Goal: Task Accomplishment & Management: Use online tool/utility

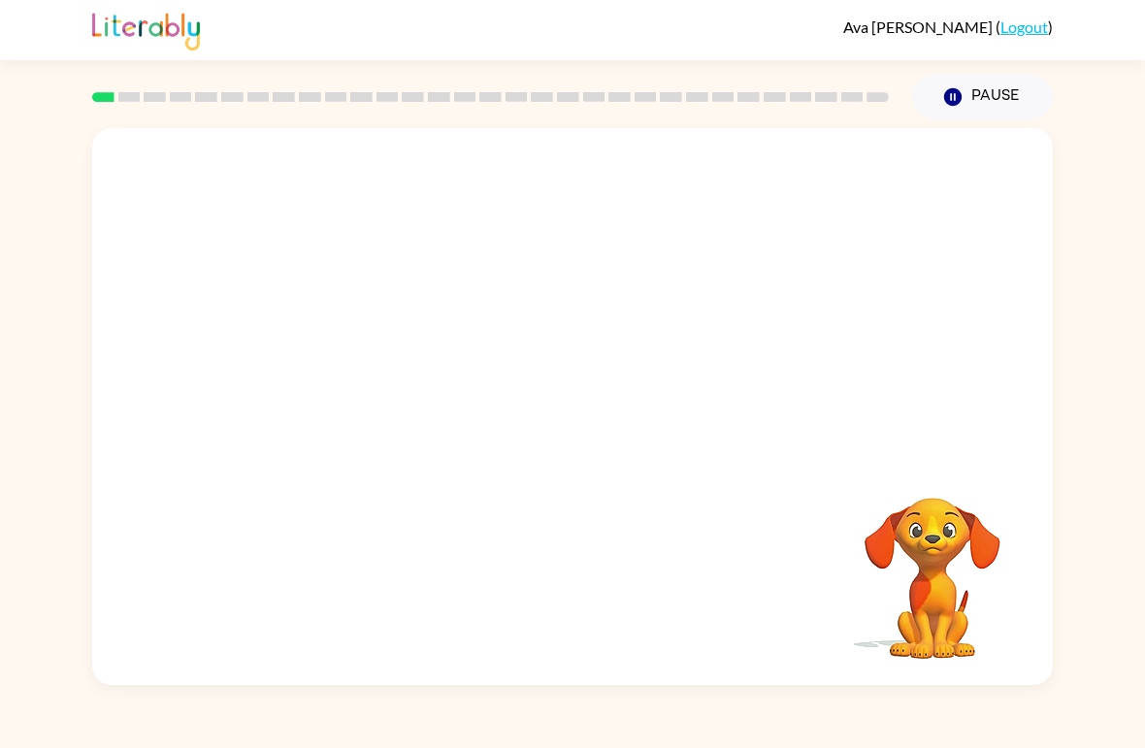
click at [521, 305] on video "Your browser must support playing .mp4 files to use Literably. Please try using…" at bounding box center [572, 292] width 961 height 329
click at [508, 304] on video "Your browser must support playing .mp4 files to use Literably. Please try using…" at bounding box center [572, 292] width 961 height 329
click at [640, 364] on video "Your browser must support playing .mp4 files to use Literably. Please try using…" at bounding box center [572, 292] width 961 height 329
click at [702, 300] on video "Your browser must support playing .mp4 files to use Literably. Please try using…" at bounding box center [572, 292] width 961 height 329
click at [590, 452] on div at bounding box center [573, 416] width 124 height 71
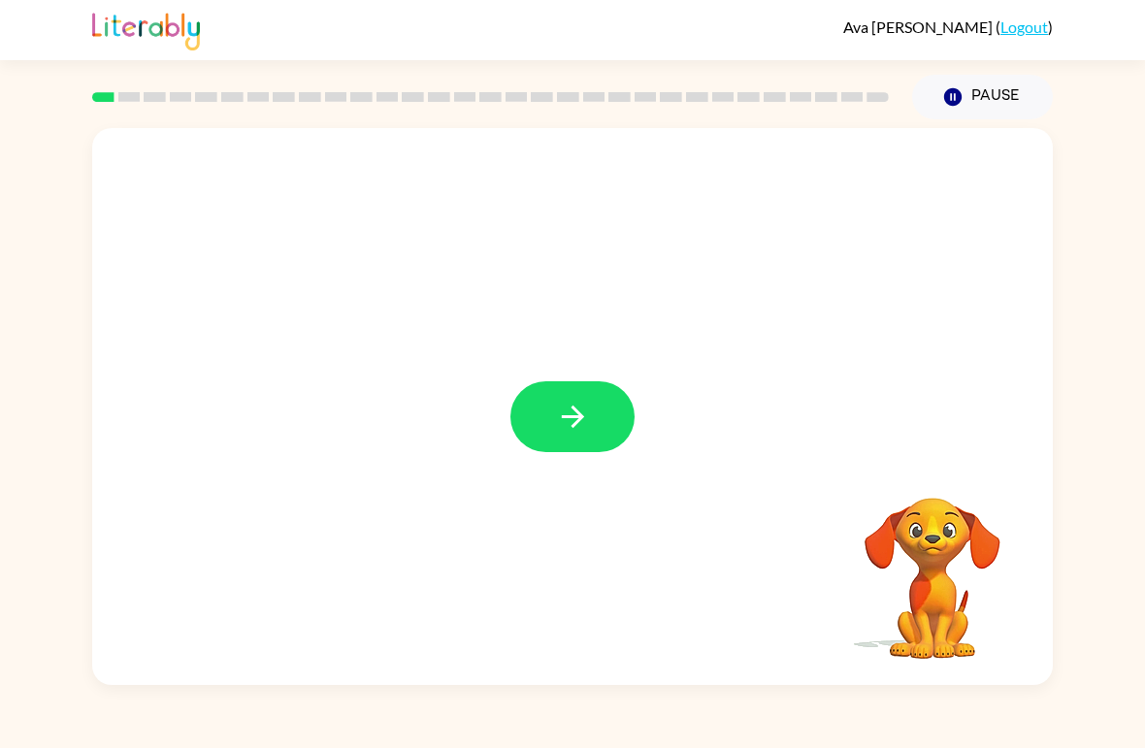
click at [580, 426] on icon "button" at bounding box center [573, 417] width 34 height 34
click at [580, 426] on div at bounding box center [572, 292] width 961 height 329
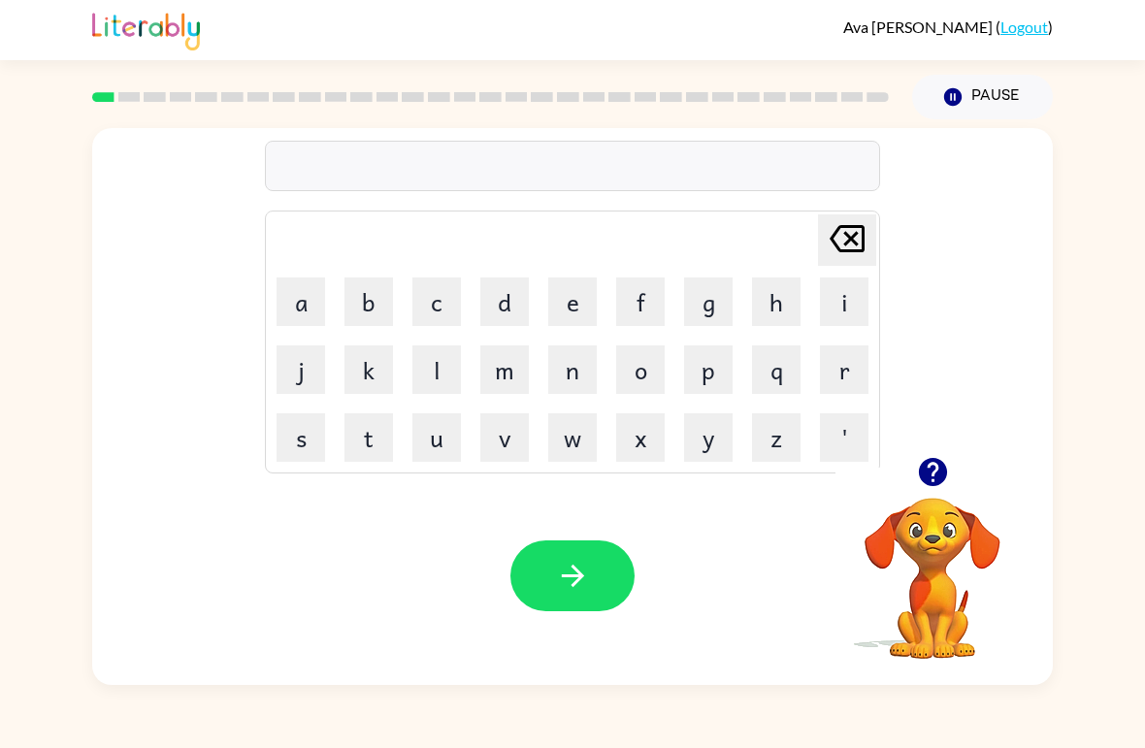
click at [933, 468] on icon "button" at bounding box center [932, 472] width 28 height 28
click at [938, 476] on icon "button" at bounding box center [932, 472] width 28 height 28
click at [370, 295] on button "b" at bounding box center [369, 302] width 49 height 49
click at [645, 376] on button "o" at bounding box center [640, 370] width 49 height 49
click at [831, 365] on button "r" at bounding box center [844, 370] width 49 height 49
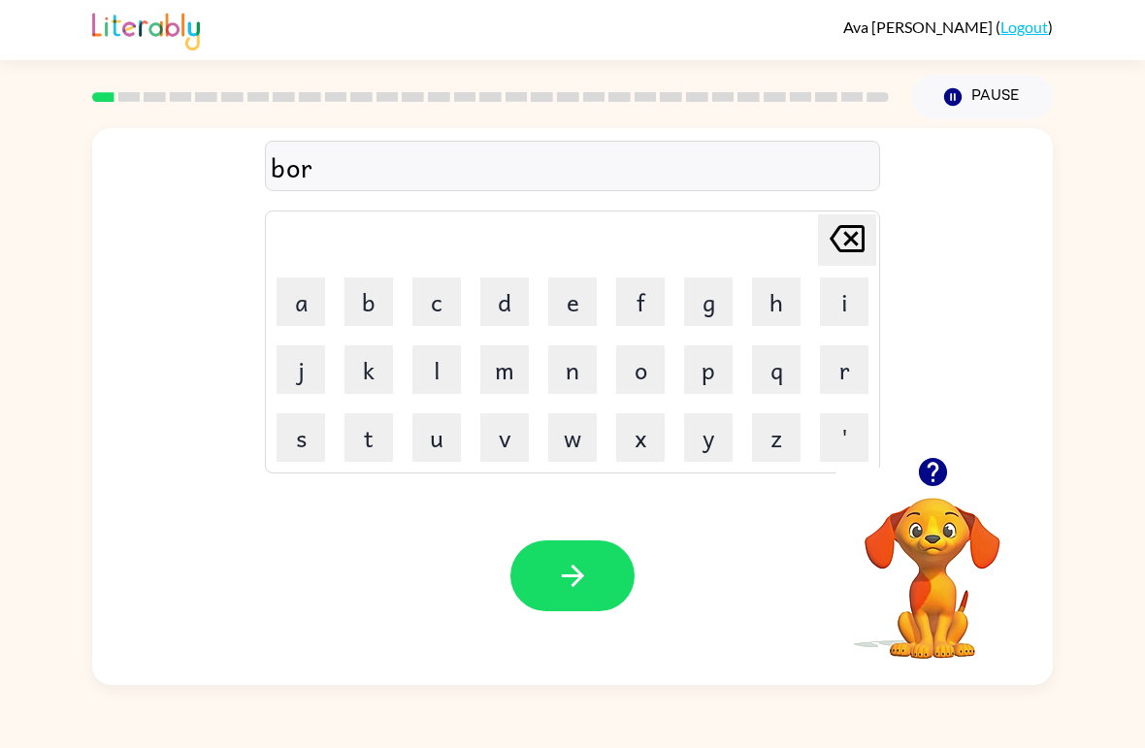
click at [493, 311] on button "d" at bounding box center [505, 302] width 49 height 49
click at [569, 297] on button "e" at bounding box center [572, 302] width 49 height 49
click at [929, 476] on icon "button" at bounding box center [932, 472] width 28 height 28
click at [854, 359] on button "r" at bounding box center [844, 370] width 49 height 49
click at [594, 573] on button "button" at bounding box center [573, 576] width 124 height 71
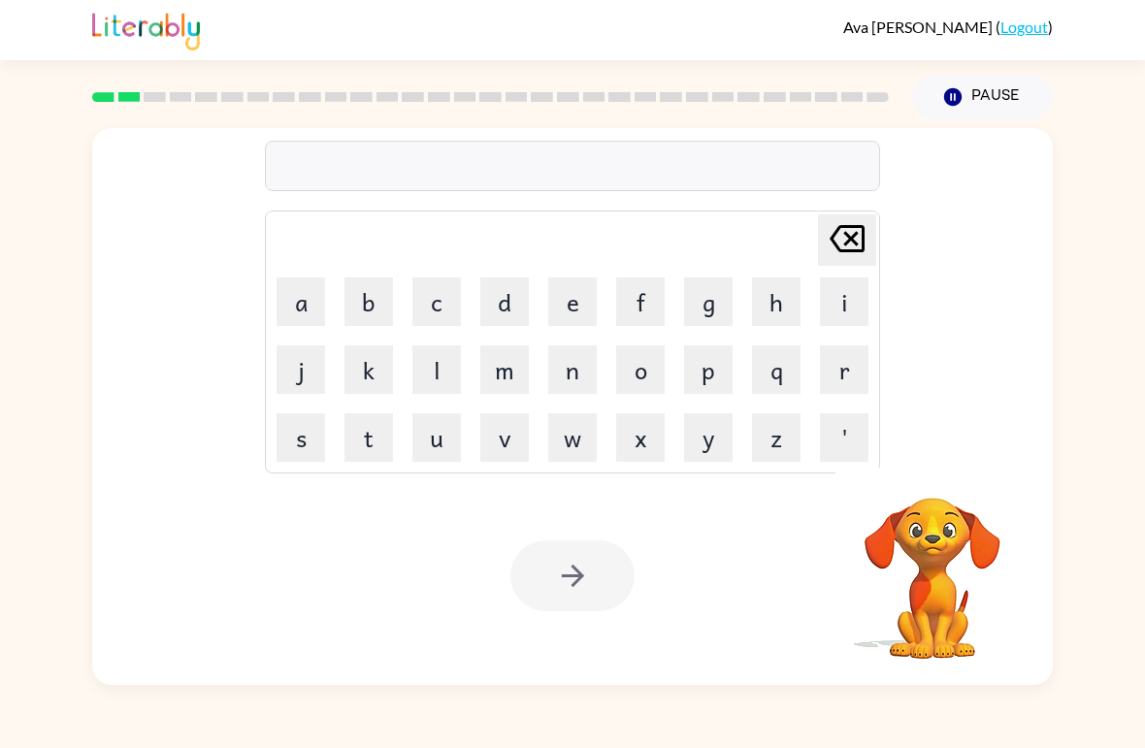
click at [841, 373] on button "r" at bounding box center [844, 370] width 49 height 49
click at [647, 384] on button "o" at bounding box center [640, 370] width 49 height 49
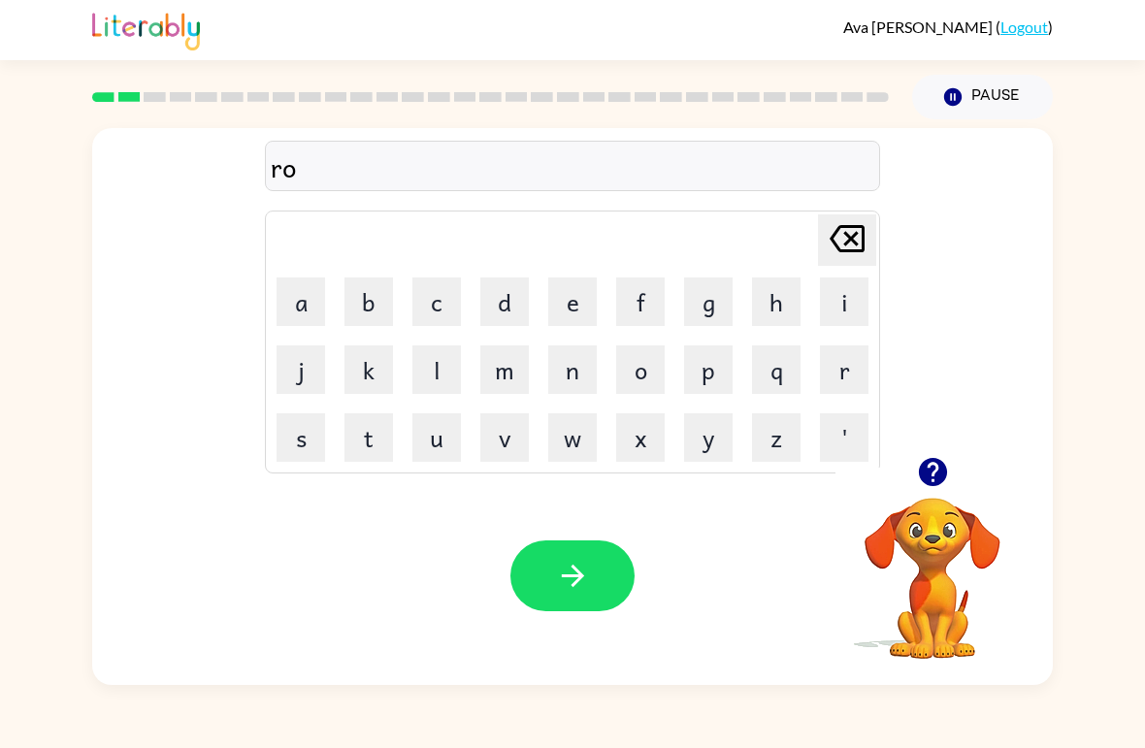
click at [446, 444] on button "u" at bounding box center [437, 438] width 49 height 49
click at [586, 389] on button "n" at bounding box center [572, 370] width 49 height 49
click at [523, 299] on button "d" at bounding box center [505, 302] width 49 height 49
click at [596, 599] on button "button" at bounding box center [573, 576] width 124 height 71
click at [504, 374] on button "m" at bounding box center [505, 370] width 49 height 49
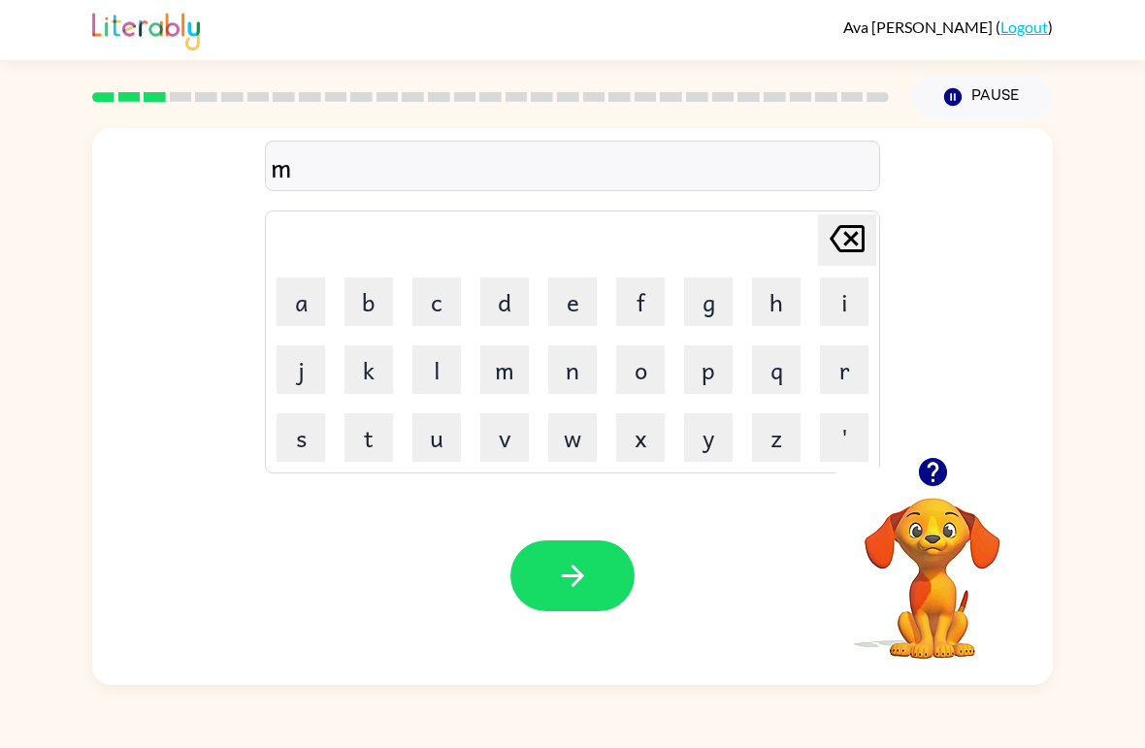
click at [580, 292] on button "e" at bounding box center [572, 302] width 49 height 49
click at [315, 439] on button "s" at bounding box center [301, 438] width 49 height 49
click at [765, 290] on button "h" at bounding box center [776, 302] width 49 height 49
click at [845, 297] on button "i" at bounding box center [844, 302] width 49 height 49
click at [553, 301] on button "e" at bounding box center [572, 302] width 49 height 49
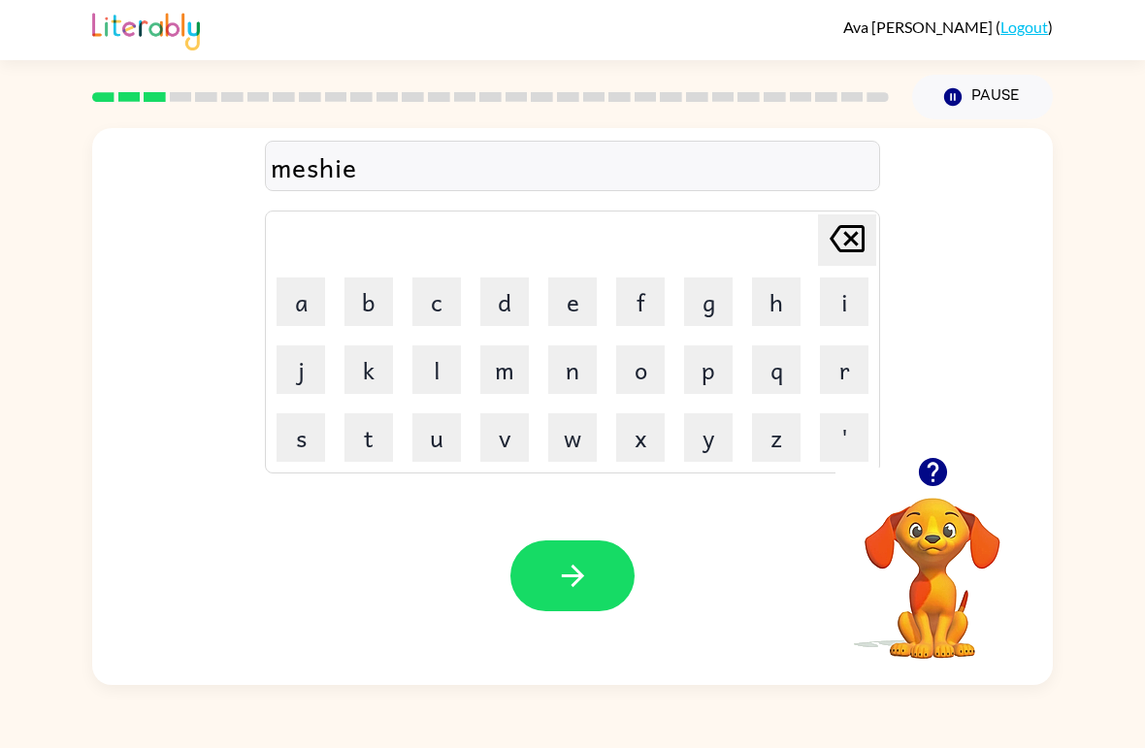
click at [846, 234] on icon at bounding box center [847, 238] width 35 height 27
click at [562, 373] on button "n" at bounding box center [572, 370] width 49 height 49
click at [570, 285] on button "e" at bounding box center [572, 302] width 49 height 49
click at [563, 596] on button "button" at bounding box center [573, 576] width 124 height 71
click at [389, 447] on button "t" at bounding box center [369, 438] width 49 height 49
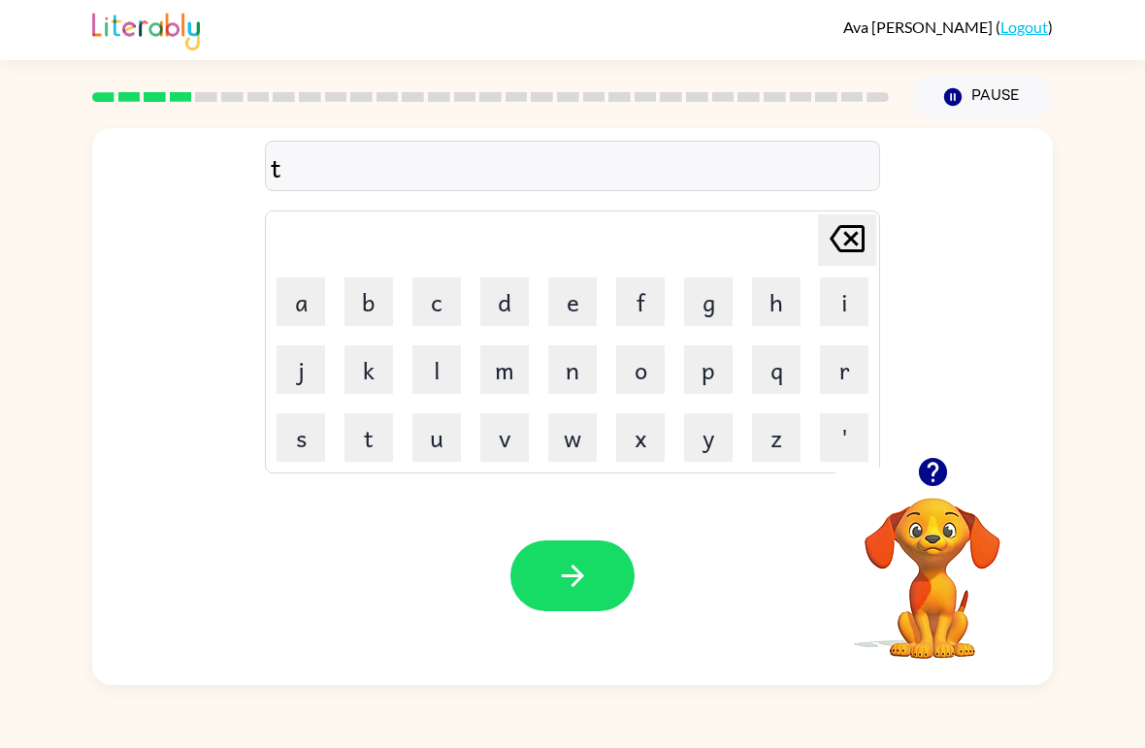
click at [847, 379] on button "r" at bounding box center [844, 370] width 49 height 49
click at [322, 308] on button "a" at bounding box center [301, 302] width 49 height 49
click at [558, 384] on button "n" at bounding box center [572, 370] width 49 height 49
click at [943, 467] on icon "button" at bounding box center [932, 472] width 28 height 28
click at [570, 303] on button "e" at bounding box center [572, 302] width 49 height 49
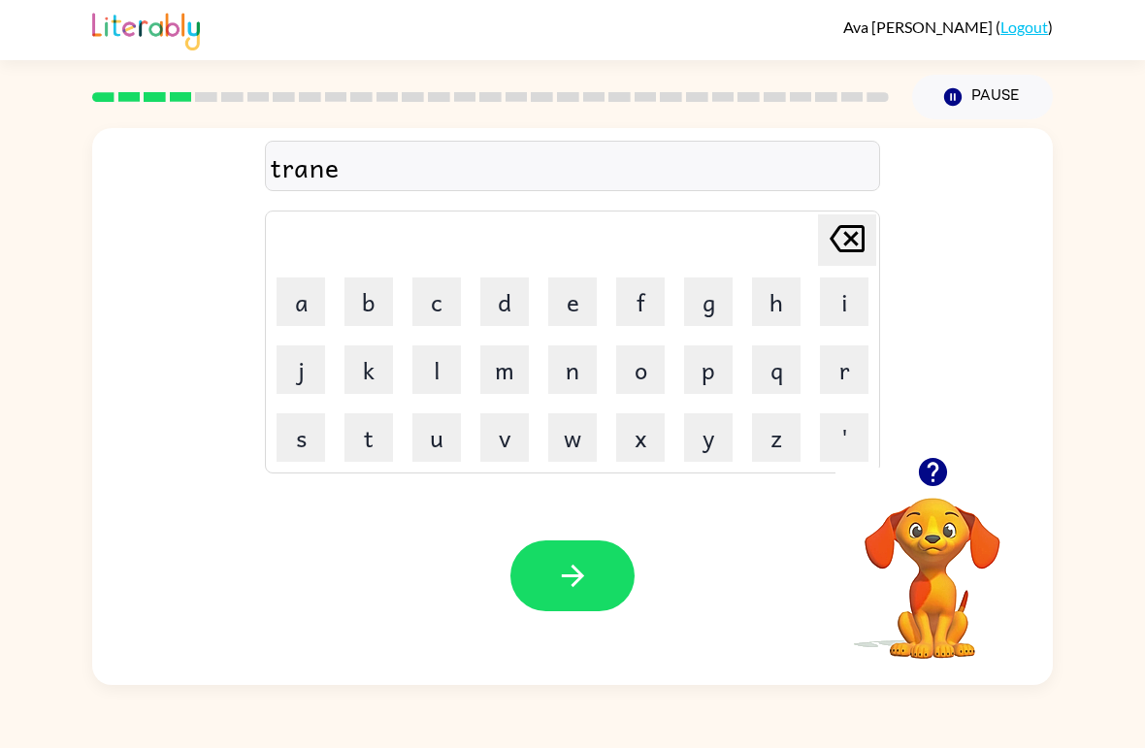
click at [859, 220] on icon "[PERSON_NAME] last character input" at bounding box center [847, 239] width 47 height 47
click at [580, 588] on icon "button" at bounding box center [573, 576] width 34 height 34
click at [944, 490] on button "button" at bounding box center [934, 473] width 50 height 50
click at [514, 303] on button "d" at bounding box center [505, 302] width 49 height 49
click at [655, 312] on button "f" at bounding box center [640, 302] width 49 height 49
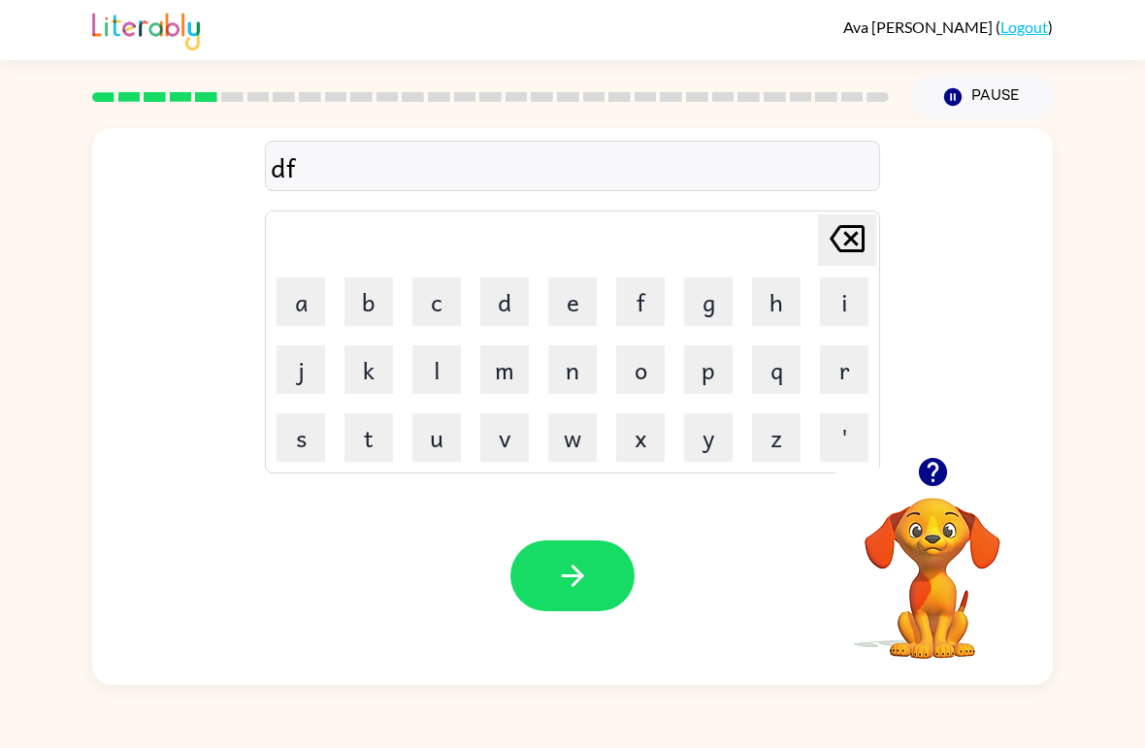
click at [580, 306] on button "e" at bounding box center [572, 302] width 49 height 49
click at [588, 376] on button "n" at bounding box center [572, 370] width 49 height 49
click at [444, 315] on button "c" at bounding box center [437, 302] width 49 height 49
click at [580, 301] on button "e" at bounding box center [572, 302] width 49 height 49
click at [492, 455] on button "v" at bounding box center [505, 438] width 49 height 49
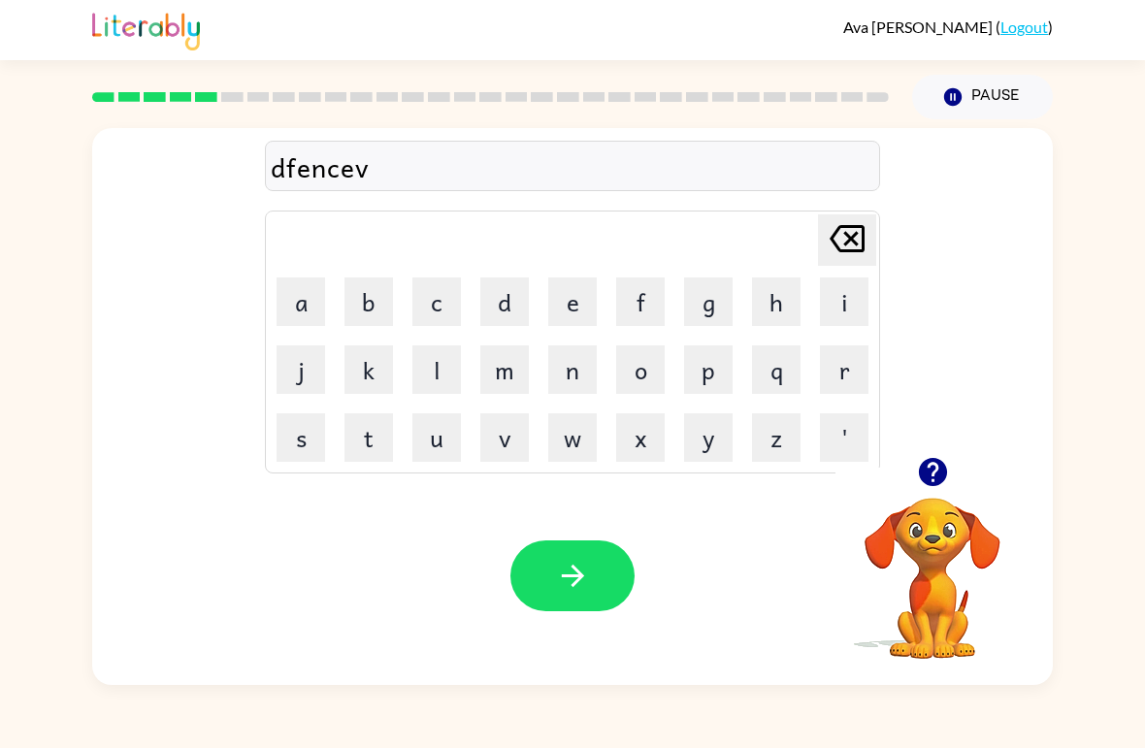
click at [569, 299] on button "e" at bounding box center [572, 302] width 49 height 49
click at [842, 242] on icon "[PERSON_NAME] last character input" at bounding box center [847, 239] width 47 height 47
click at [841, 242] on icon "[PERSON_NAME] last character input" at bounding box center [847, 239] width 47 height 47
click at [838, 236] on icon "[PERSON_NAME] last character input" at bounding box center [847, 239] width 47 height 47
click at [838, 235] on icon "[PERSON_NAME] last character input" at bounding box center [847, 239] width 47 height 47
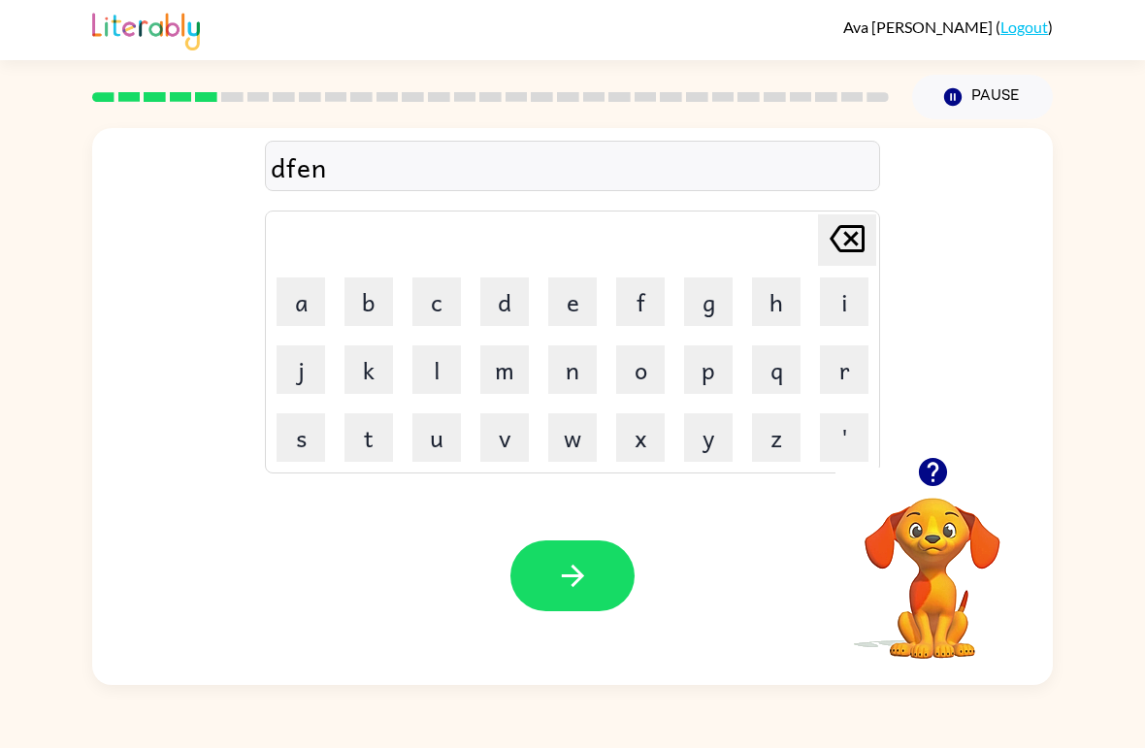
click at [838, 230] on icon at bounding box center [847, 238] width 35 height 27
click at [836, 226] on icon "[PERSON_NAME] last character input" at bounding box center [847, 239] width 47 height 47
click at [829, 235] on icon "[PERSON_NAME] last character input" at bounding box center [847, 239] width 47 height 47
click at [771, 354] on button "q" at bounding box center [776, 370] width 49 height 49
click at [563, 288] on button "e" at bounding box center [572, 302] width 49 height 49
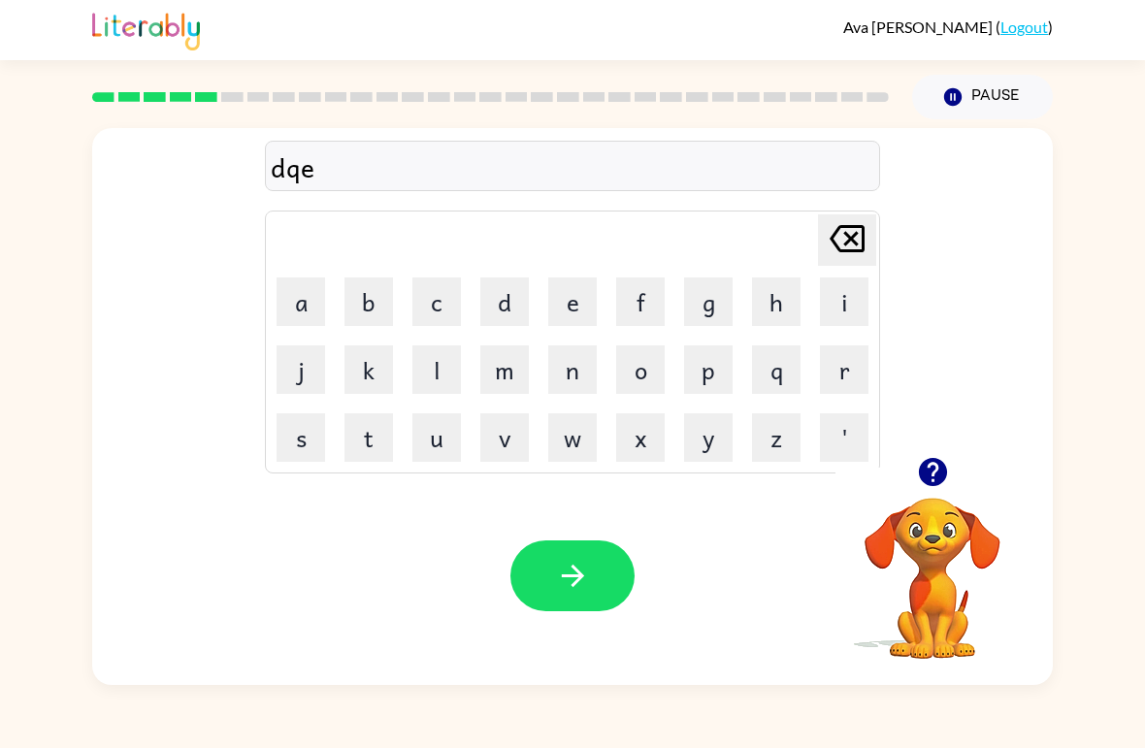
click at [578, 366] on button "n" at bounding box center [572, 370] width 49 height 49
click at [843, 232] on icon "[PERSON_NAME] last character input" at bounding box center [847, 239] width 47 height 47
click at [582, 365] on button "n" at bounding box center [572, 370] width 49 height 49
click at [582, 299] on button "e" at bounding box center [572, 302] width 49 height 49
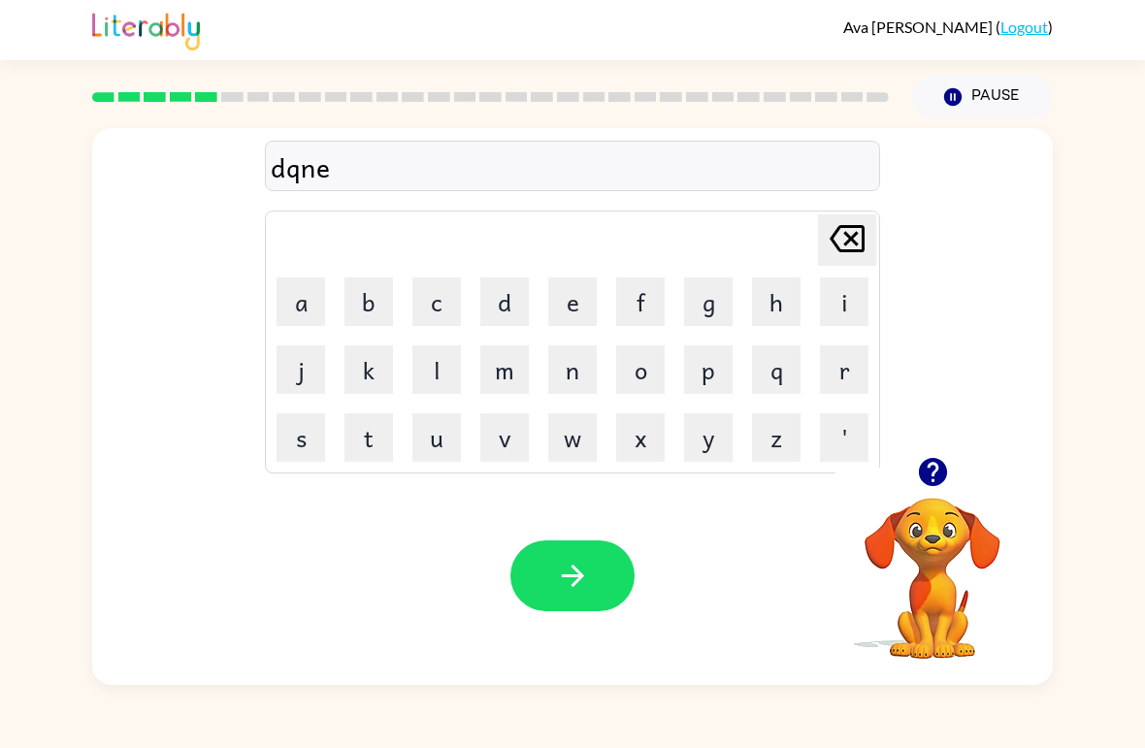
click at [863, 234] on icon at bounding box center [847, 238] width 35 height 27
click at [862, 234] on icon at bounding box center [847, 238] width 35 height 27
click at [852, 234] on icon "[PERSON_NAME] last character input" at bounding box center [847, 239] width 47 height 47
click at [579, 305] on button "e" at bounding box center [572, 302] width 49 height 49
click at [587, 374] on button "n" at bounding box center [572, 370] width 49 height 49
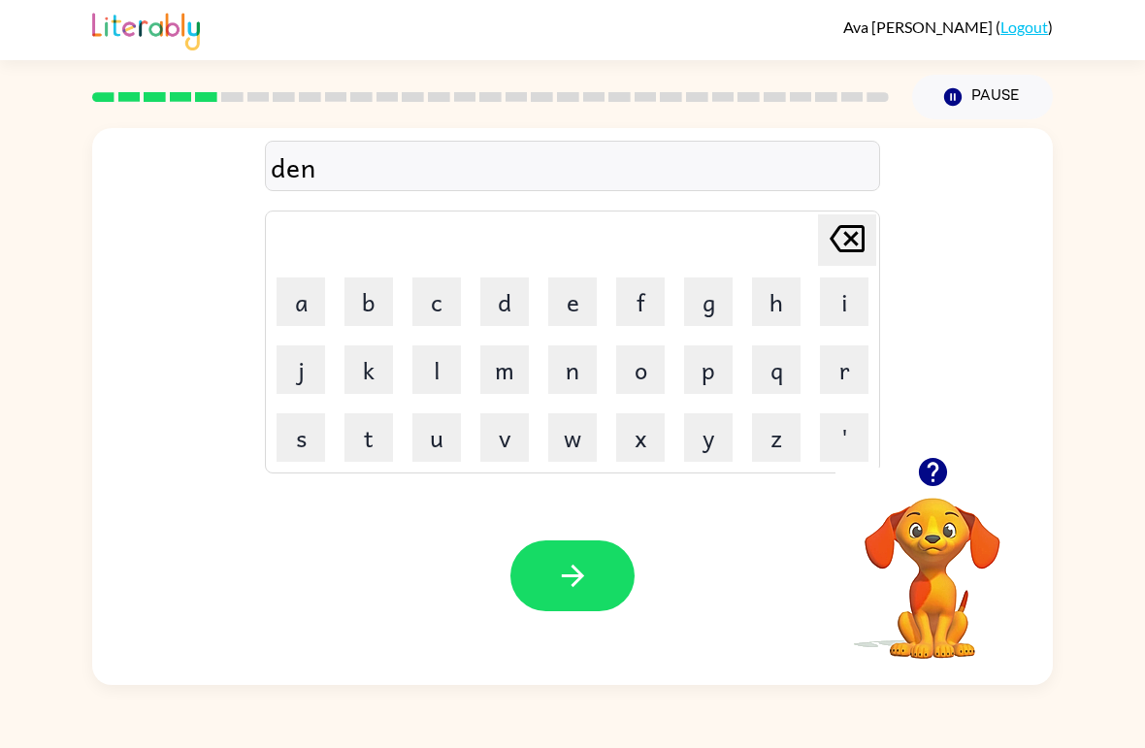
click at [448, 303] on button "c" at bounding box center [437, 302] width 49 height 49
click at [608, 305] on td "f" at bounding box center [641, 302] width 66 height 66
click at [563, 296] on button "e" at bounding box center [572, 302] width 49 height 49
click at [640, 285] on button "f" at bounding box center [640, 302] width 49 height 49
click at [849, 230] on icon "[PERSON_NAME] last character input" at bounding box center [847, 239] width 47 height 47
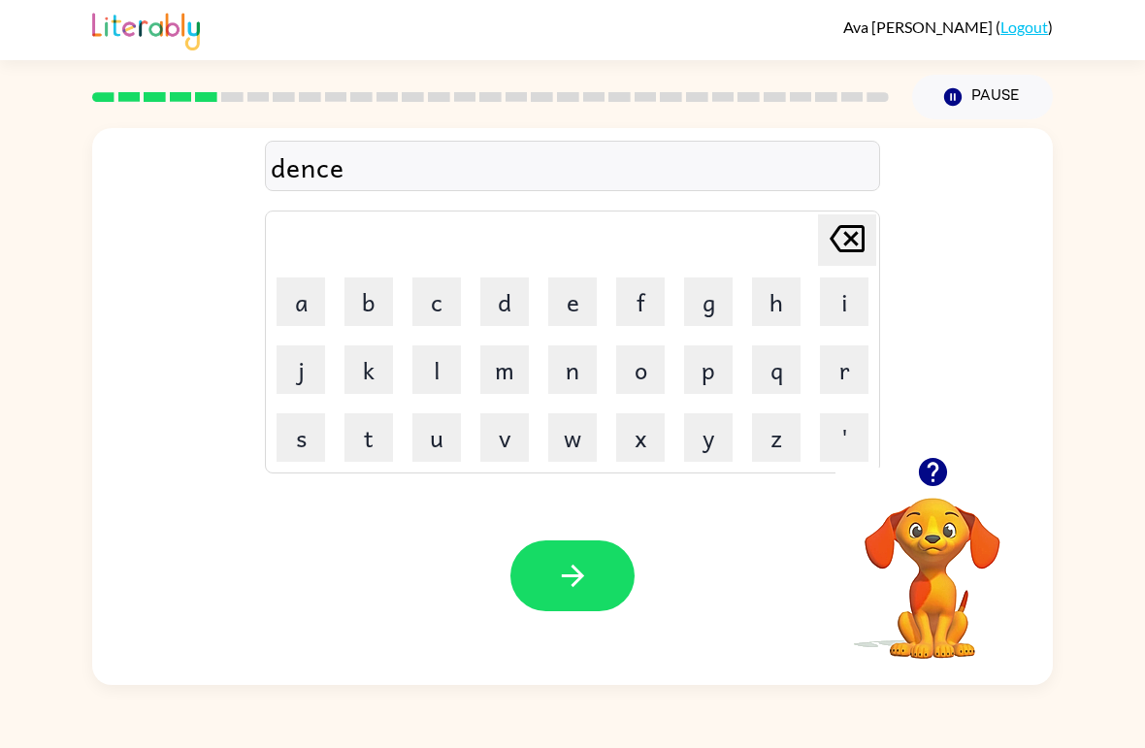
click at [510, 436] on button "v" at bounding box center [505, 438] width 49 height 49
click at [590, 289] on button "e" at bounding box center [572, 302] width 49 height 49
click at [584, 585] on icon "button" at bounding box center [573, 576] width 34 height 34
click at [514, 438] on button "v" at bounding box center [505, 438] width 49 height 49
click at [322, 301] on button "a" at bounding box center [301, 302] width 49 height 49
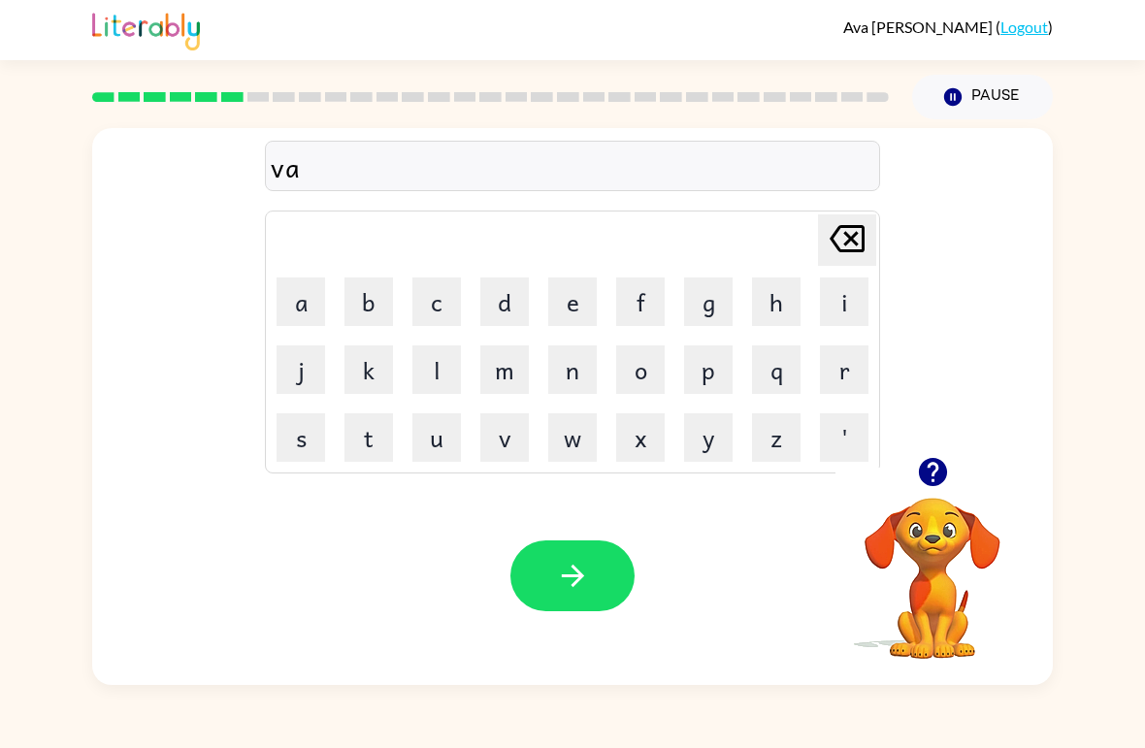
click at [439, 286] on button "c" at bounding box center [437, 302] width 49 height 49
click at [302, 448] on button "s" at bounding box center [301, 438] width 49 height 49
click at [762, 310] on button "h" at bounding box center [776, 302] width 49 height 49
click at [587, 370] on button "n" at bounding box center [572, 370] width 49 height 49
click at [852, 231] on icon "[PERSON_NAME] last character input" at bounding box center [847, 239] width 47 height 47
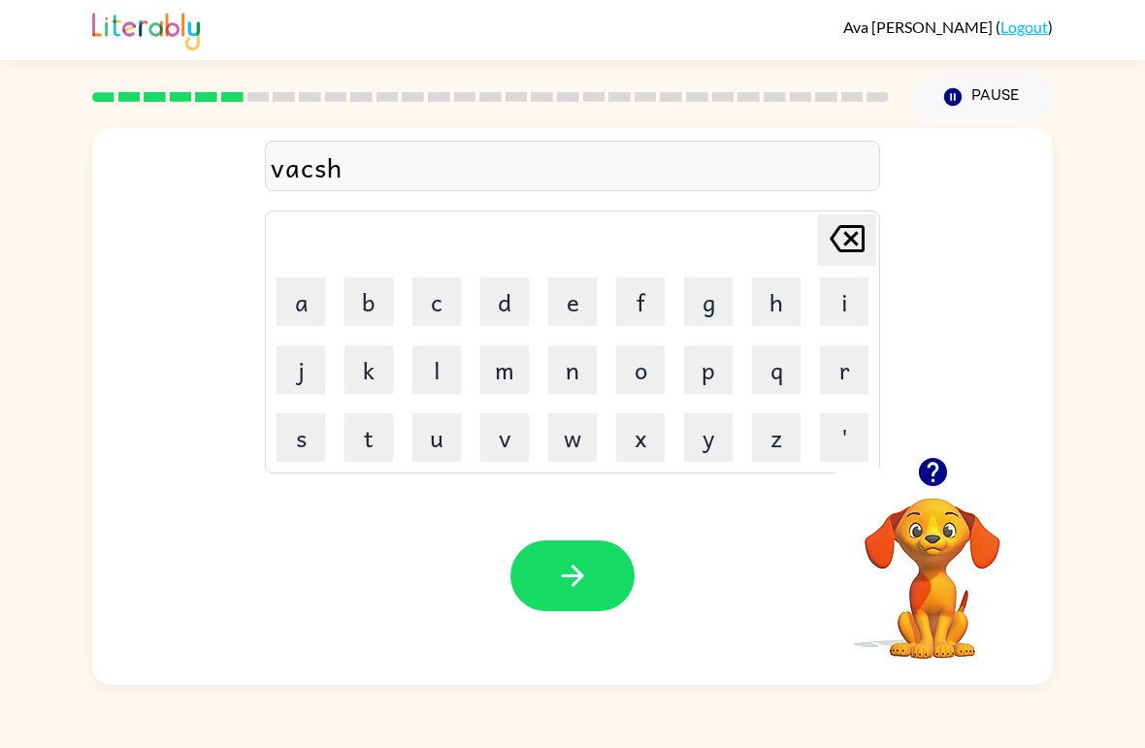
click at [644, 380] on button "o" at bounding box center [640, 370] width 49 height 49
click at [590, 369] on button "n" at bounding box center [572, 370] width 49 height 49
click at [560, 306] on button "e" at bounding box center [572, 302] width 49 height 49
click at [855, 237] on icon at bounding box center [847, 238] width 35 height 27
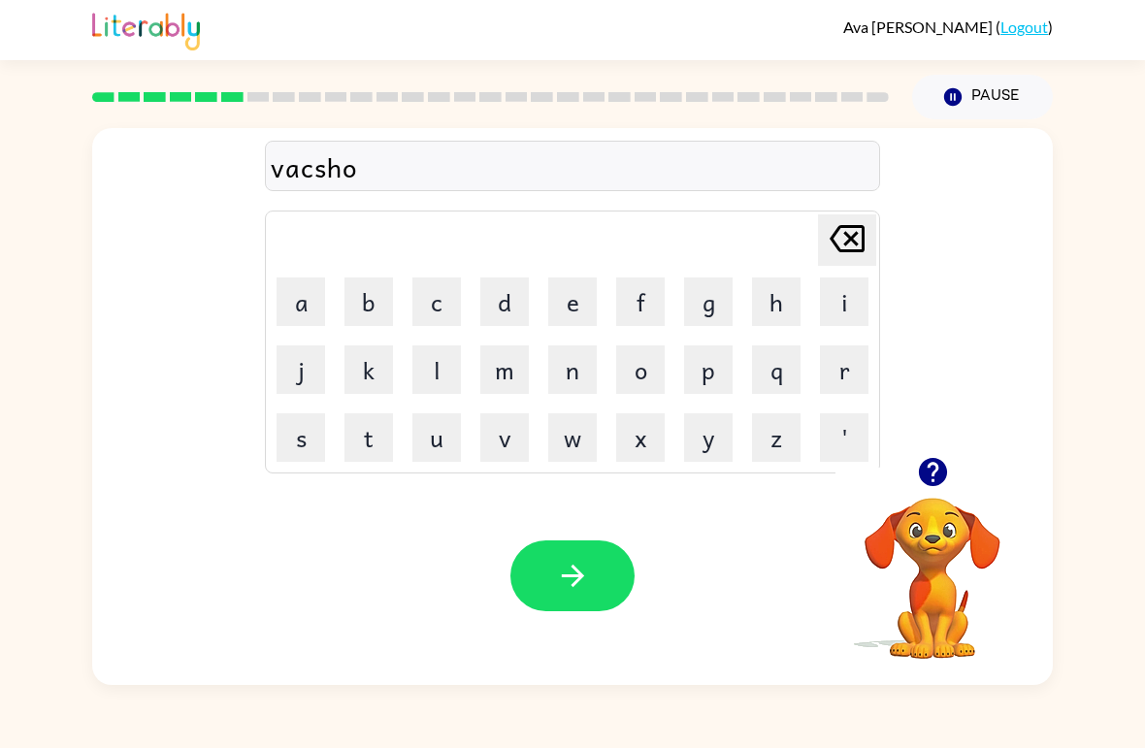
click at [834, 223] on icon "[PERSON_NAME] last character input" at bounding box center [847, 239] width 47 height 47
click at [580, 306] on button "e" at bounding box center [572, 302] width 49 height 49
click at [591, 363] on button "n" at bounding box center [572, 370] width 49 height 49
click at [590, 314] on button "e" at bounding box center [572, 302] width 49 height 49
click at [573, 358] on button "n" at bounding box center [572, 370] width 49 height 49
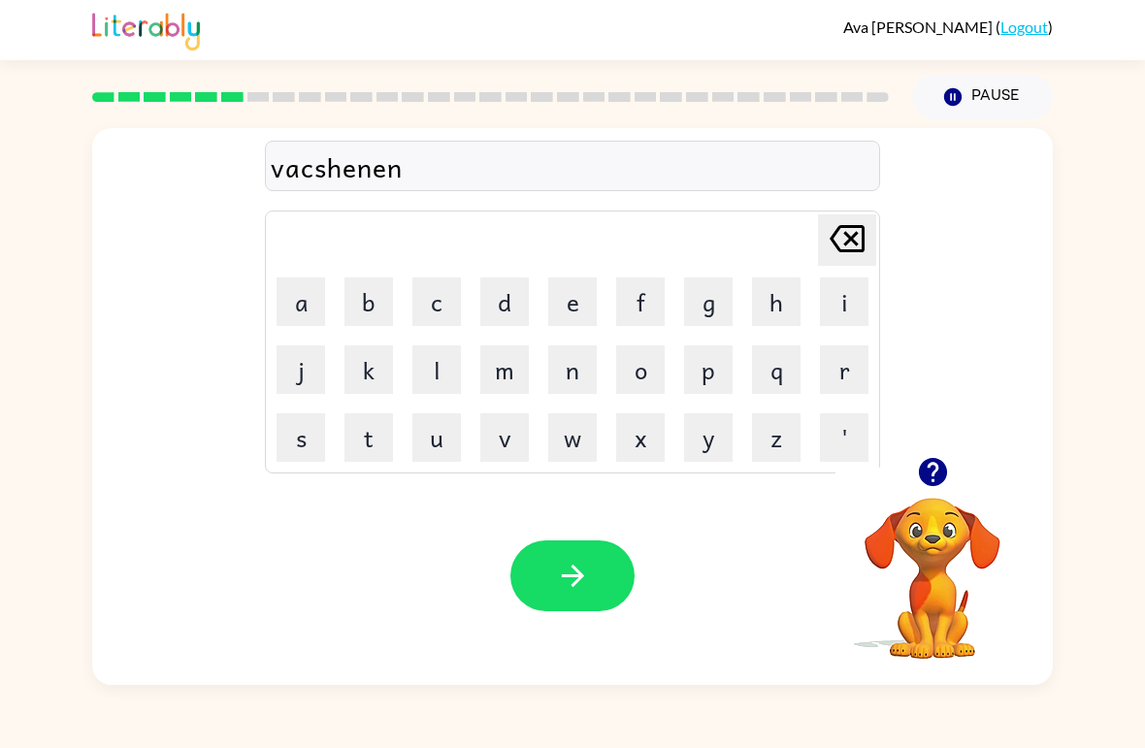
click at [585, 300] on button "e" at bounding box center [572, 302] width 49 height 49
click at [584, 363] on button "n" at bounding box center [572, 370] width 49 height 49
click at [580, 297] on button "e" at bounding box center [572, 302] width 49 height 49
click at [582, 369] on button "n" at bounding box center [572, 370] width 49 height 49
click at [841, 242] on icon "[PERSON_NAME] last character input" at bounding box center [847, 239] width 47 height 47
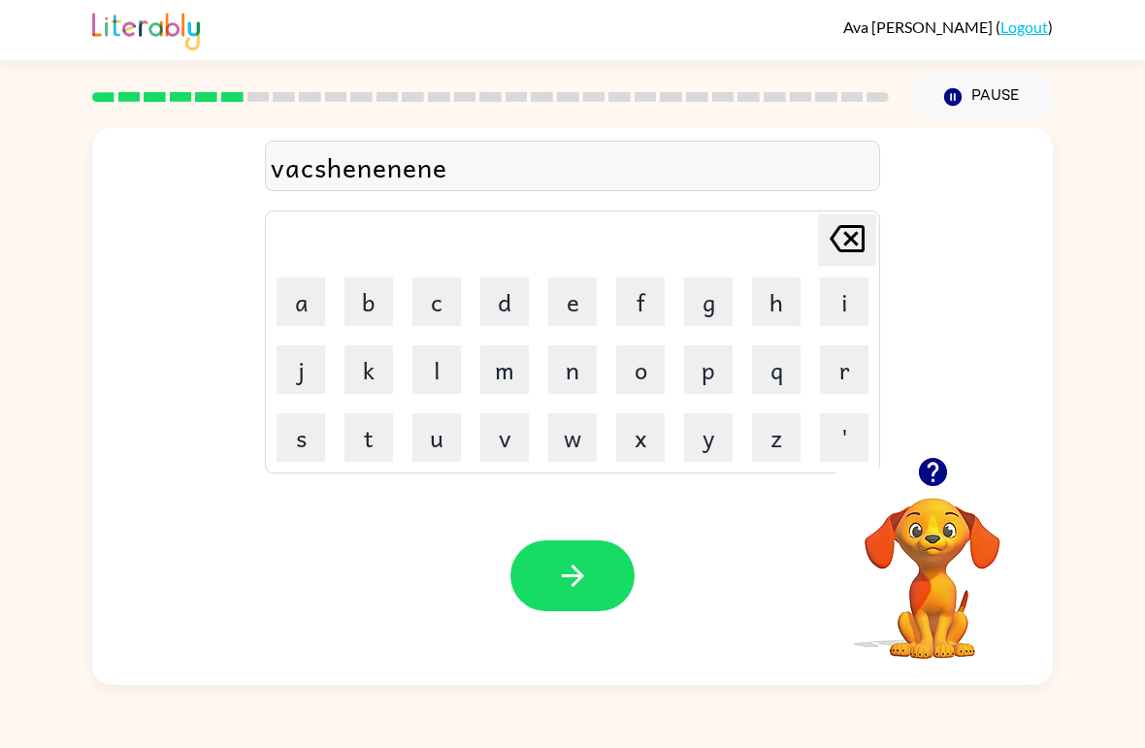
click at [841, 242] on icon "[PERSON_NAME] last character input" at bounding box center [847, 239] width 47 height 47
click at [823, 249] on button "[PERSON_NAME] last character input" at bounding box center [847, 240] width 58 height 51
click at [822, 248] on button "[PERSON_NAME] last character input" at bounding box center [847, 240] width 58 height 51
click at [833, 252] on icon "[PERSON_NAME] last character input" at bounding box center [847, 239] width 47 height 47
click at [826, 246] on icon "[PERSON_NAME] last character input" at bounding box center [847, 239] width 47 height 47
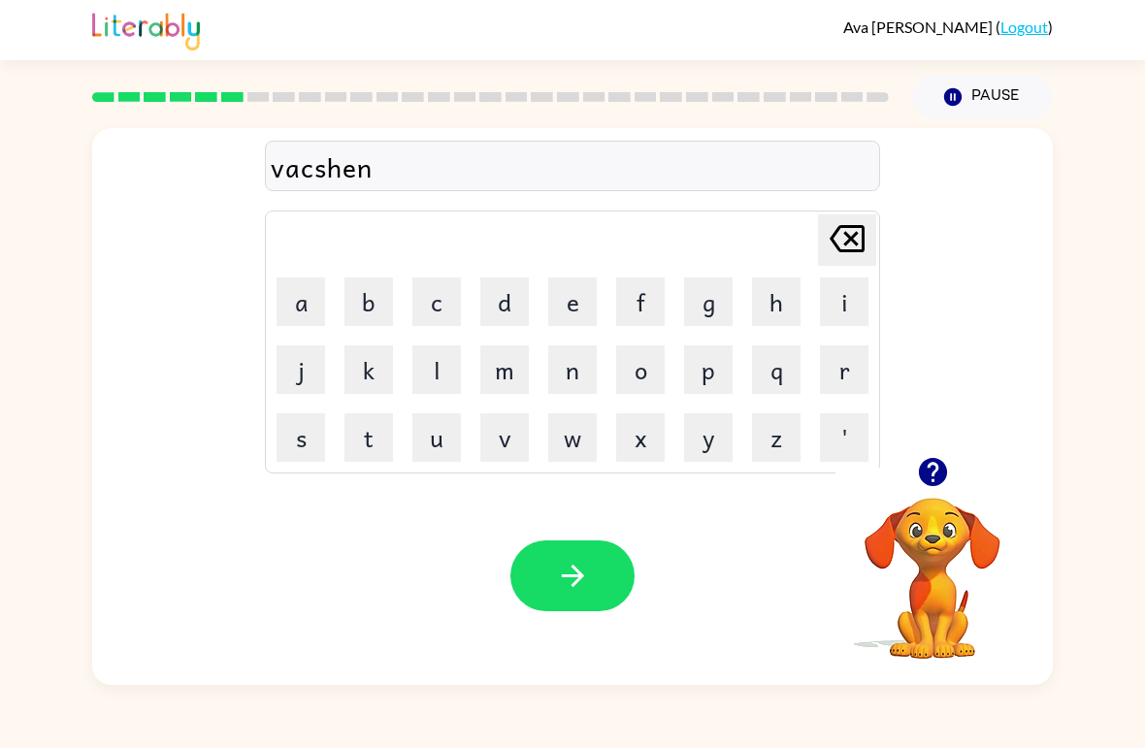
click at [838, 216] on icon "[PERSON_NAME] last character input" at bounding box center [847, 239] width 47 height 47
click at [835, 240] on icon "[PERSON_NAME] last character input" at bounding box center [847, 239] width 47 height 47
click at [568, 373] on button "n" at bounding box center [572, 370] width 49 height 49
click at [569, 299] on button "e" at bounding box center [572, 302] width 49 height 49
click at [558, 557] on button "button" at bounding box center [573, 576] width 124 height 71
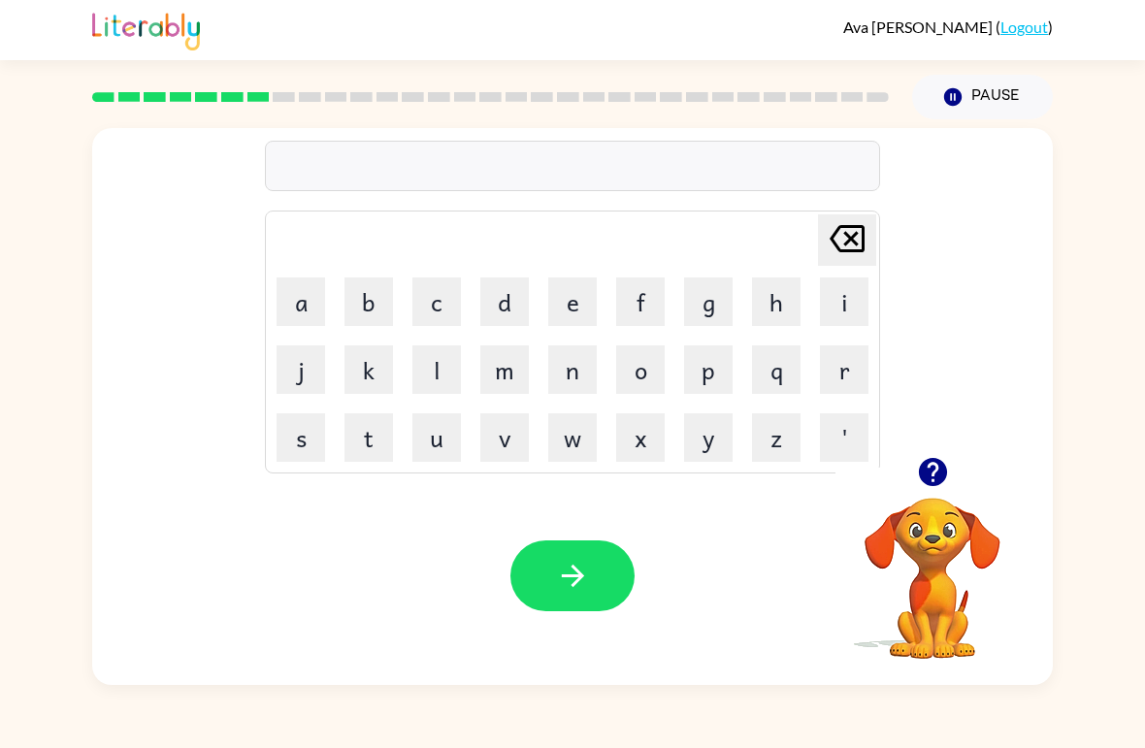
click at [939, 479] on icon "button" at bounding box center [932, 472] width 28 height 28
click at [708, 374] on button "p" at bounding box center [708, 370] width 49 height 49
click at [435, 434] on button "u" at bounding box center [437, 438] width 49 height 49
click at [494, 308] on button "d" at bounding box center [505, 302] width 49 height 49
click at [448, 357] on button "l" at bounding box center [437, 370] width 49 height 49
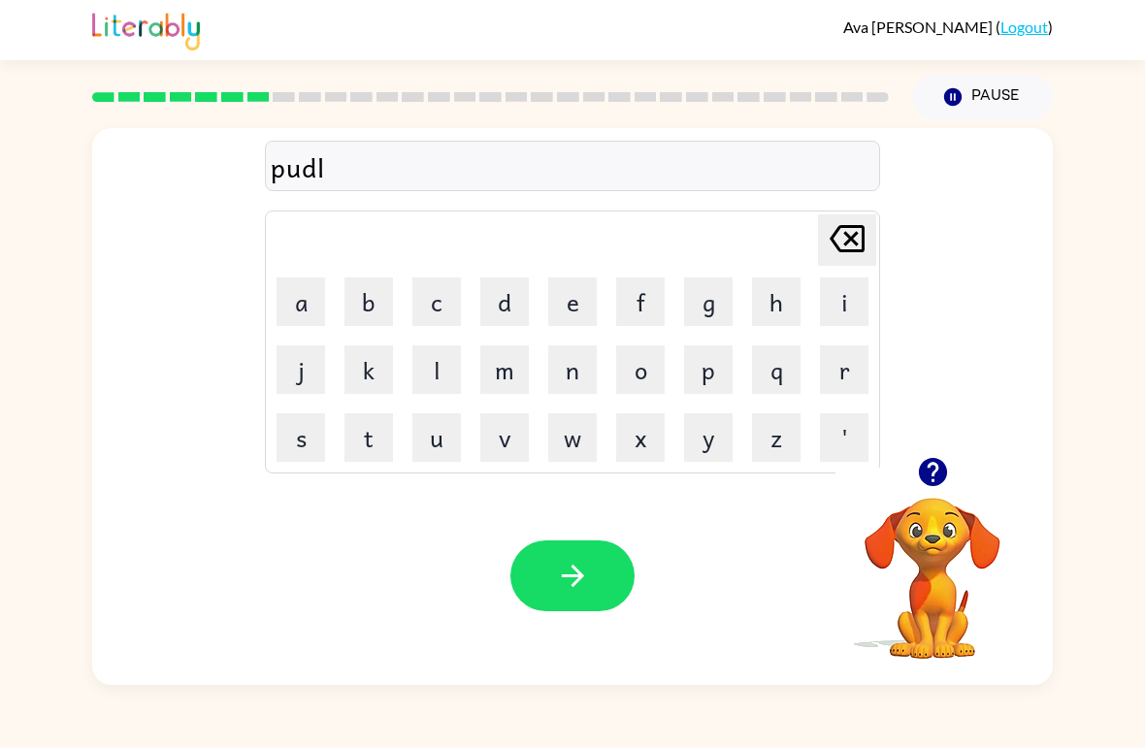
click at [583, 307] on button "e" at bounding box center [572, 302] width 49 height 49
click at [606, 577] on button "button" at bounding box center [573, 576] width 124 height 71
click at [514, 360] on button "m" at bounding box center [505, 370] width 49 height 49
click at [571, 295] on button "e" at bounding box center [572, 302] width 49 height 49
click at [851, 363] on button "r" at bounding box center [844, 370] width 49 height 49
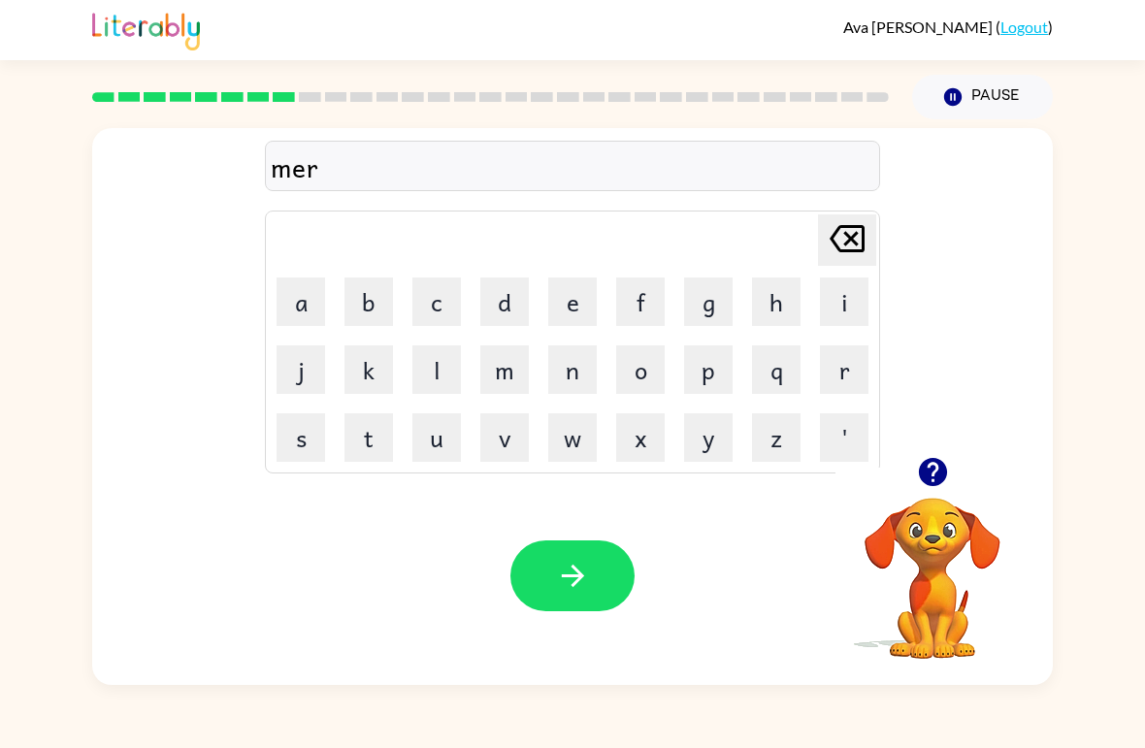
click at [314, 300] on button "a" at bounding box center [301, 302] width 49 height 49
click at [439, 301] on button "c" at bounding box center [437, 302] width 49 height 49
click at [448, 370] on button "l" at bounding box center [437, 370] width 49 height 49
click at [571, 288] on button "e" at bounding box center [572, 302] width 49 height 49
click at [613, 576] on button "button" at bounding box center [573, 576] width 124 height 71
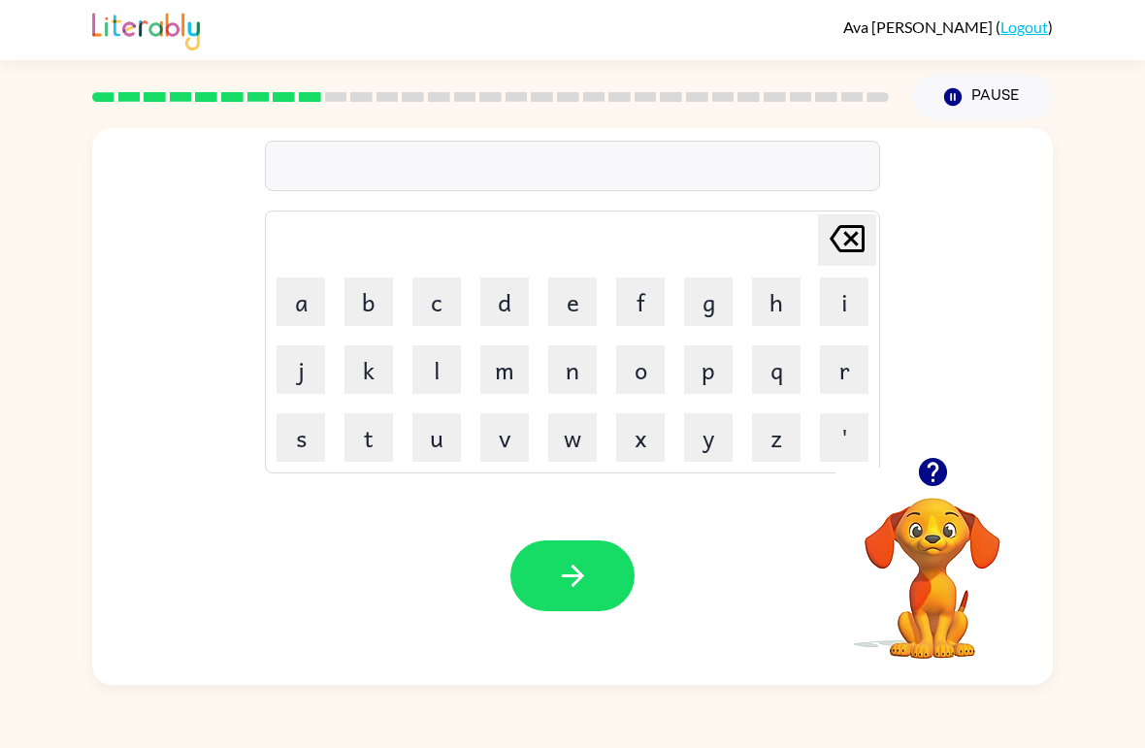
click at [506, 358] on button "m" at bounding box center [505, 370] width 49 height 49
click at [582, 286] on button "e" at bounding box center [572, 302] width 49 height 49
click at [846, 231] on icon "[PERSON_NAME] last character input" at bounding box center [847, 239] width 47 height 47
click at [831, 306] on button "i" at bounding box center [844, 302] width 49 height 49
click at [505, 300] on button "d" at bounding box center [505, 302] width 49 height 49
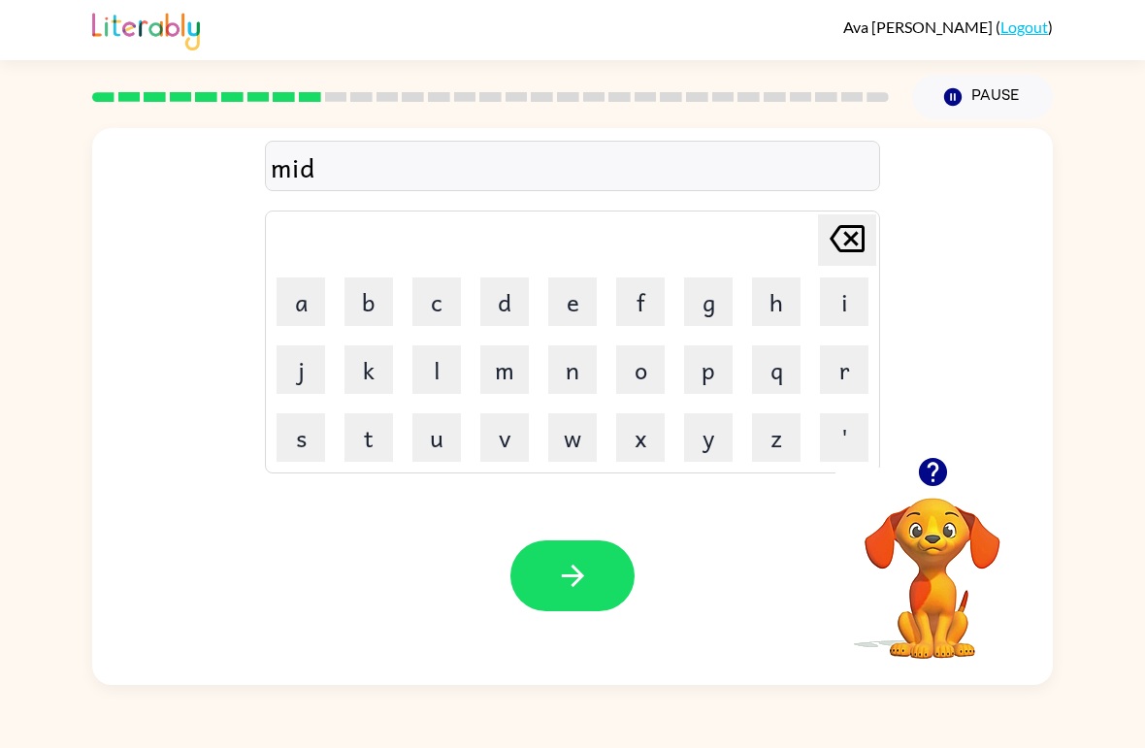
click at [512, 359] on button "m" at bounding box center [505, 370] width 49 height 49
click at [648, 368] on button "o" at bounding box center [640, 370] width 49 height 49
click at [832, 377] on button "r" at bounding box center [844, 370] width 49 height 49
click at [570, 377] on button "n" at bounding box center [572, 370] width 49 height 49
click at [830, 306] on button "i" at bounding box center [844, 302] width 49 height 49
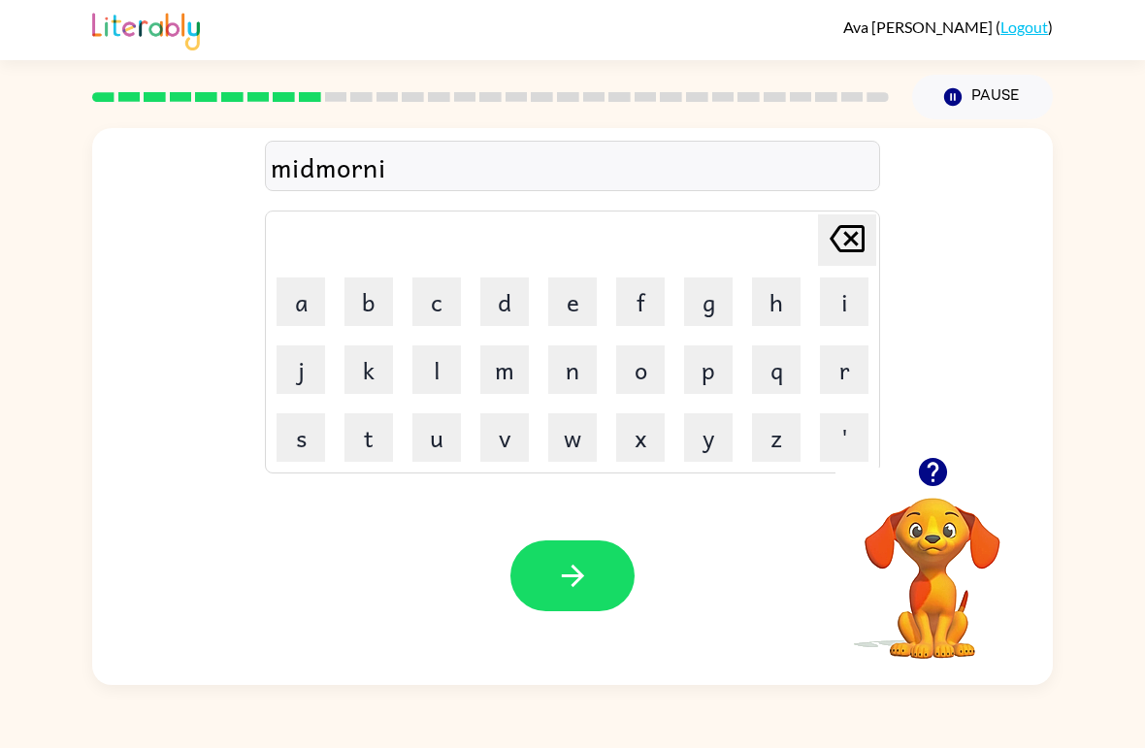
click at [566, 385] on button "n" at bounding box center [572, 370] width 49 height 49
click at [713, 310] on button "g" at bounding box center [708, 302] width 49 height 49
click at [571, 587] on icon "button" at bounding box center [573, 576] width 34 height 34
click at [514, 303] on button "d" at bounding box center [505, 302] width 49 height 49
click at [852, 315] on button "i" at bounding box center [844, 302] width 49 height 49
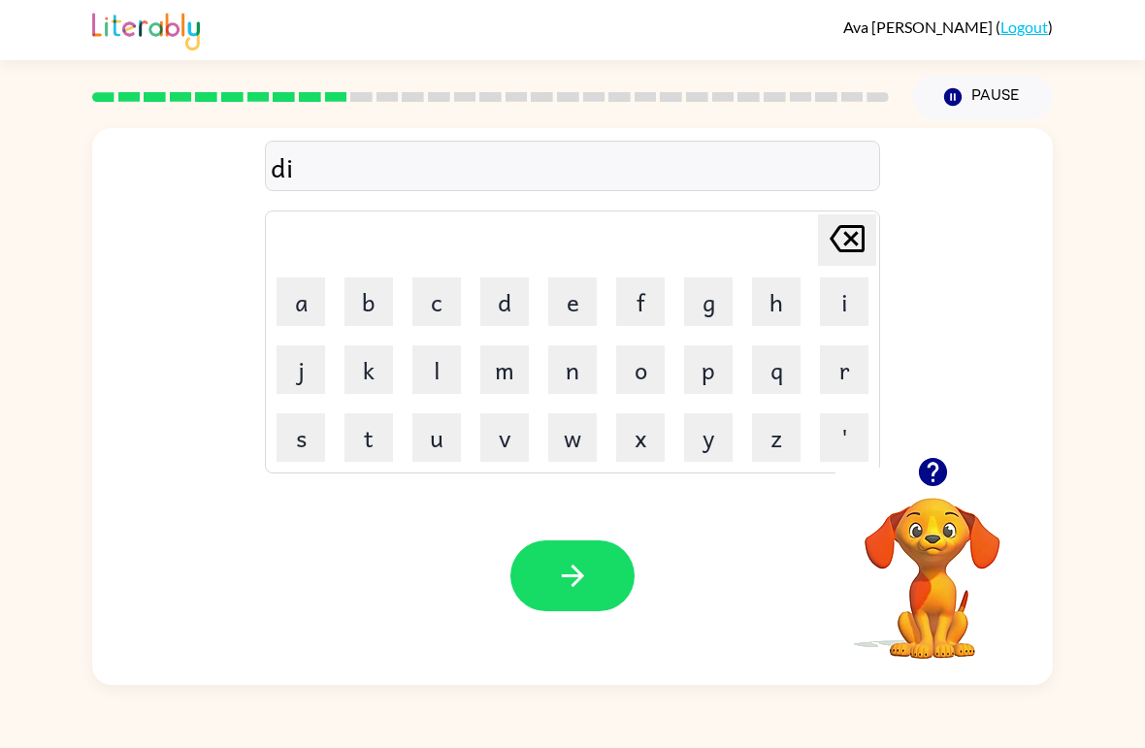
click at [313, 442] on button "s" at bounding box center [301, 438] width 49 height 49
click at [830, 420] on button "'" at bounding box center [844, 438] width 49 height 49
click at [851, 238] on icon at bounding box center [847, 238] width 35 height 27
click at [837, 248] on icon at bounding box center [847, 238] width 35 height 27
click at [836, 248] on icon at bounding box center [847, 238] width 35 height 27
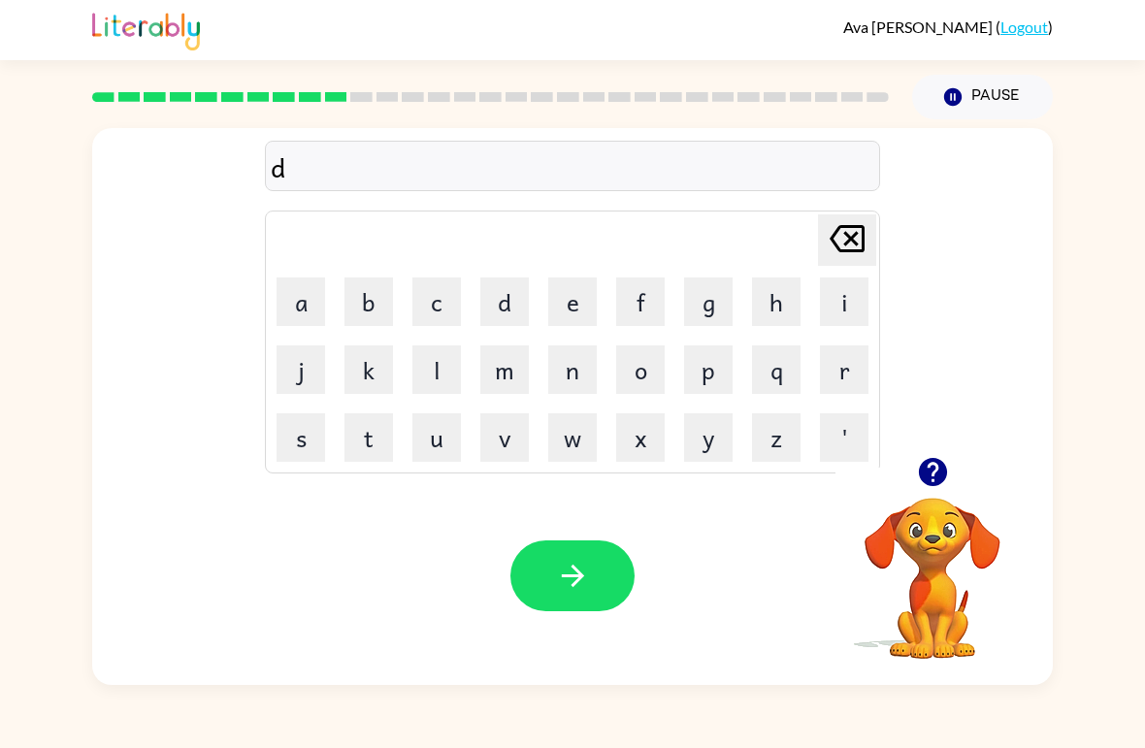
click at [583, 288] on button "e" at bounding box center [572, 302] width 49 height 49
click at [297, 438] on button "s" at bounding box center [301, 438] width 49 height 49
click at [828, 248] on icon "[PERSON_NAME] last character input" at bounding box center [847, 239] width 47 height 47
click at [827, 248] on icon "[PERSON_NAME] last character input" at bounding box center [847, 239] width 47 height 47
click at [826, 290] on button "i" at bounding box center [844, 302] width 49 height 49
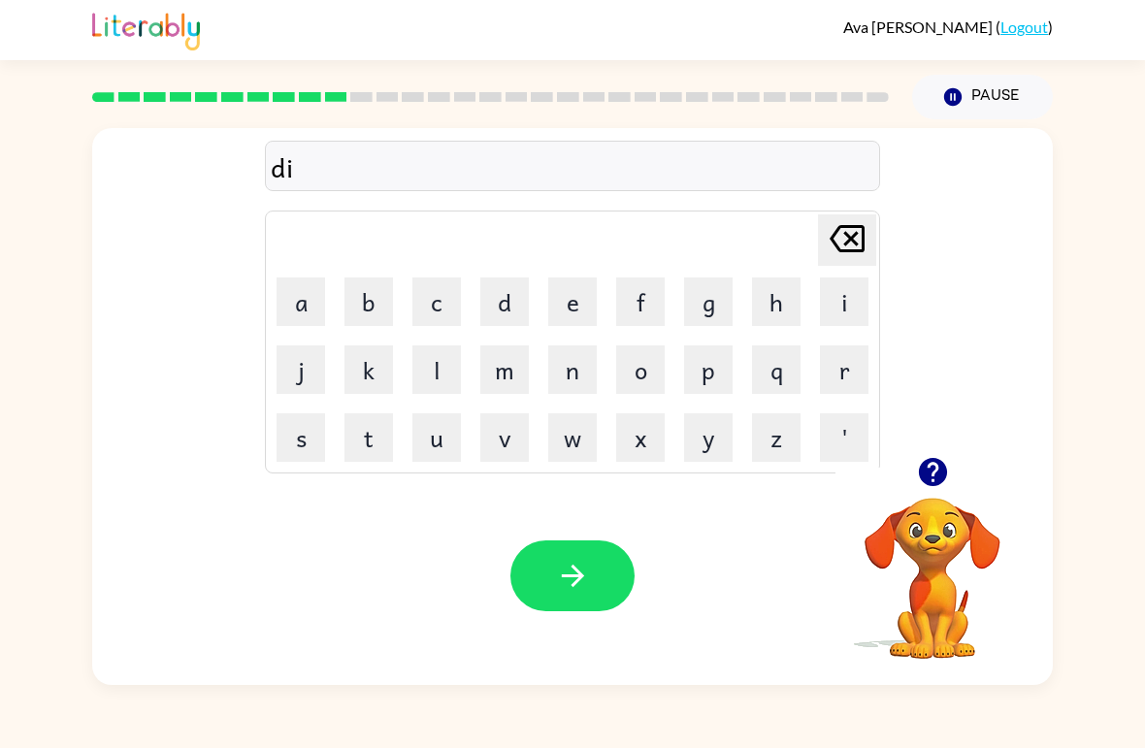
click at [293, 434] on button "s" at bounding box center [301, 438] width 49 height 49
click at [634, 310] on button "f" at bounding box center [640, 302] width 49 height 49
click at [835, 236] on icon at bounding box center [847, 238] width 35 height 27
click at [387, 430] on button "t" at bounding box center [369, 438] width 49 height 49
click at [852, 367] on button "r" at bounding box center [844, 370] width 49 height 49
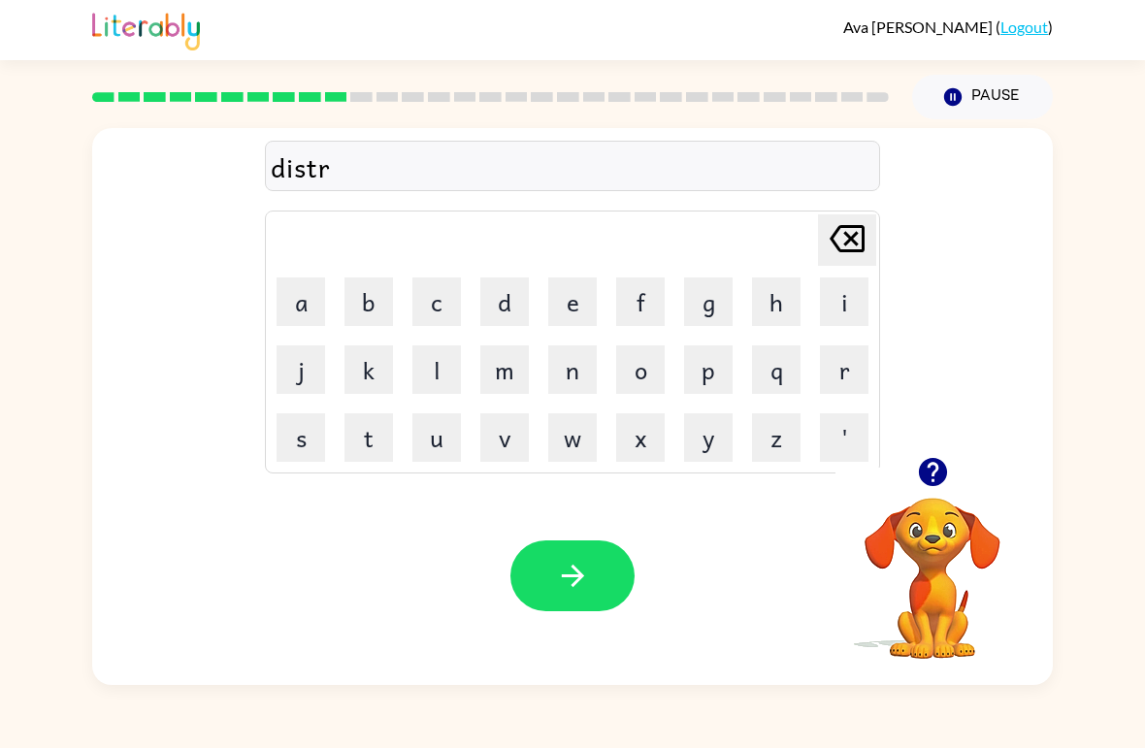
click at [441, 443] on button "u" at bounding box center [437, 438] width 49 height 49
click at [321, 436] on button "s" at bounding box center [301, 438] width 49 height 49
click at [390, 438] on button "t" at bounding box center [369, 438] width 49 height 49
click at [570, 580] on icon "button" at bounding box center [573, 576] width 34 height 34
click at [949, 472] on icon "button" at bounding box center [933, 472] width 34 height 34
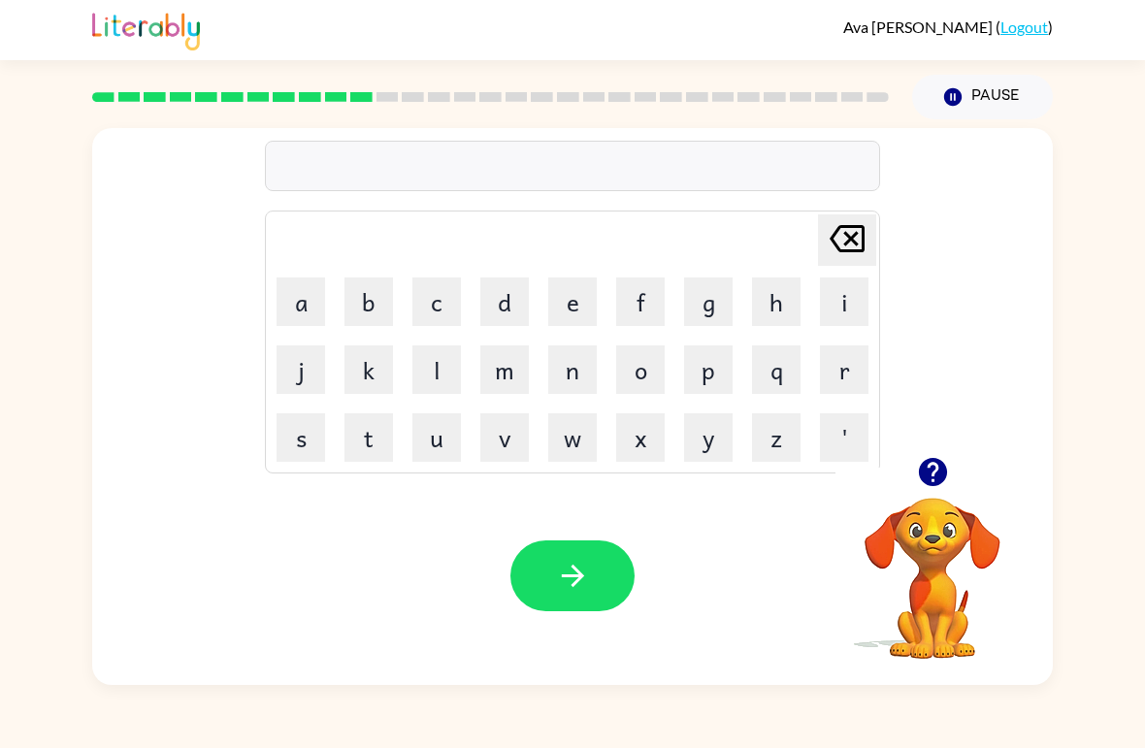
click at [827, 375] on button "r" at bounding box center [844, 370] width 49 height 49
click at [646, 375] on button "o" at bounding box center [640, 370] width 49 height 49
click at [510, 298] on button "d" at bounding box center [505, 302] width 49 height 49
click at [578, 307] on button "e" at bounding box center [572, 302] width 49 height 49
click at [851, 242] on icon at bounding box center [847, 238] width 35 height 27
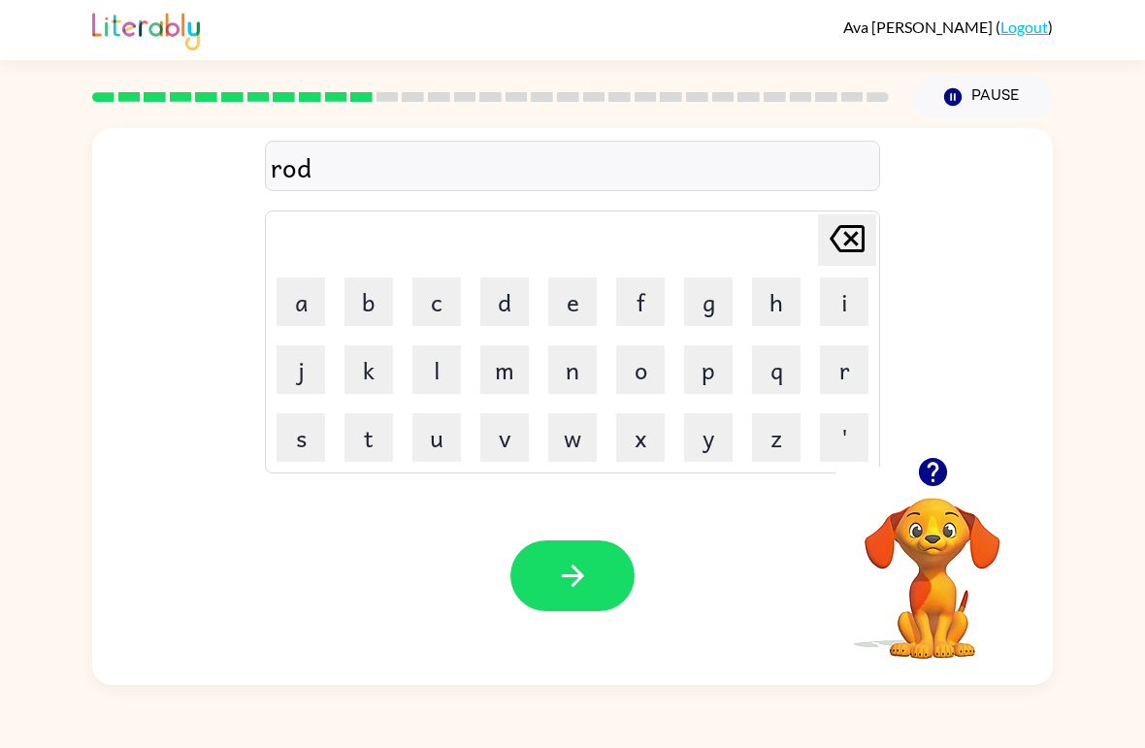
click at [852, 243] on icon at bounding box center [847, 238] width 35 height 27
click at [573, 322] on button "e" at bounding box center [572, 302] width 49 height 49
click at [528, 306] on button "d" at bounding box center [505, 302] width 49 height 49
click at [584, 584] on icon "button" at bounding box center [573, 576] width 34 height 34
click at [940, 474] on icon "button" at bounding box center [932, 472] width 28 height 28
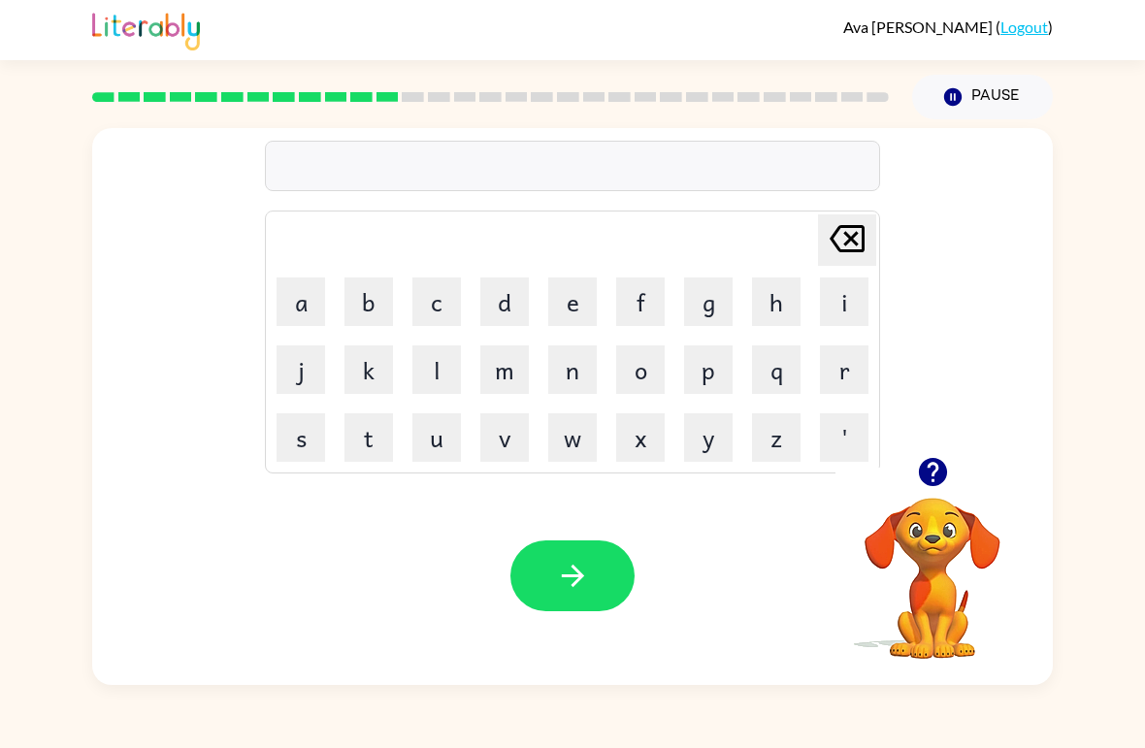
click at [453, 422] on button "u" at bounding box center [437, 438] width 49 height 49
click at [702, 371] on button "p" at bounding box center [708, 370] width 49 height 49
click at [705, 320] on button "g" at bounding box center [708, 302] width 49 height 49
click at [853, 370] on button "r" at bounding box center [844, 370] width 49 height 49
click at [320, 278] on button "a" at bounding box center [301, 302] width 49 height 49
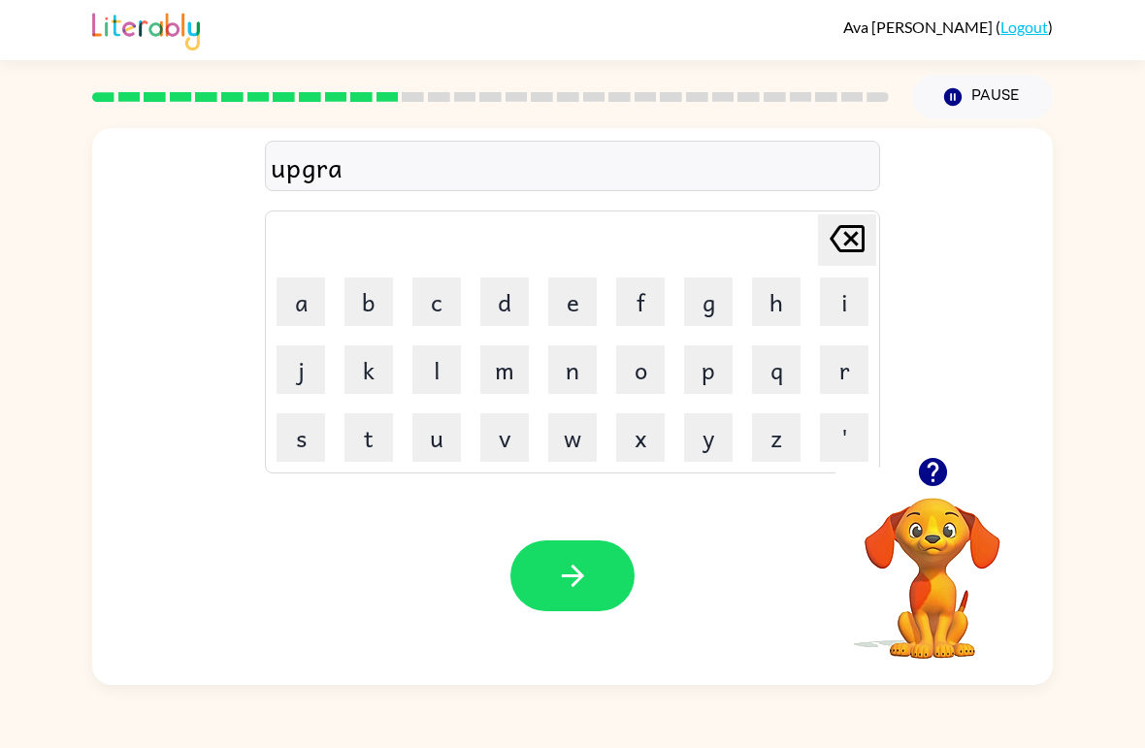
click at [502, 305] on button "d" at bounding box center [505, 302] width 49 height 49
click at [584, 307] on button "e" at bounding box center [572, 302] width 49 height 49
click at [580, 568] on icon "button" at bounding box center [573, 576] width 34 height 34
click at [565, 420] on button "w" at bounding box center [572, 438] width 49 height 49
click at [847, 216] on icon "[PERSON_NAME] last character input" at bounding box center [847, 239] width 47 height 47
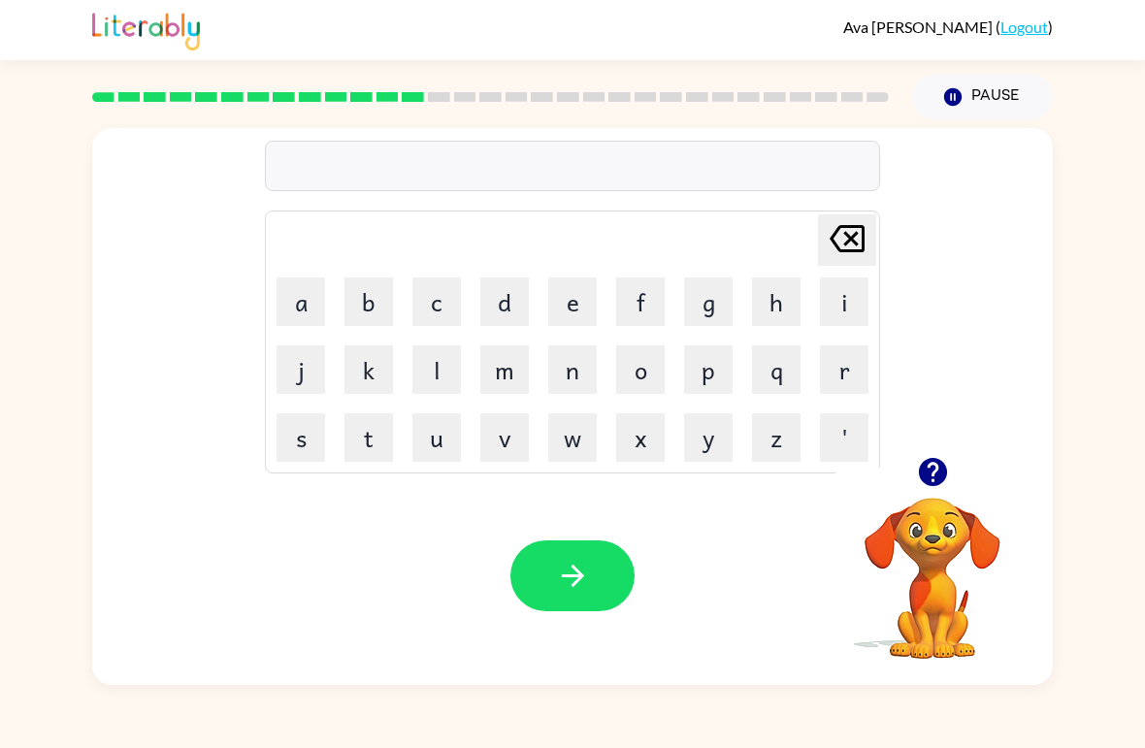
click at [515, 356] on button "m" at bounding box center [505, 370] width 49 height 49
click at [315, 283] on button "a" at bounding box center [301, 302] width 49 height 49
click at [528, 282] on button "d" at bounding box center [505, 302] width 49 height 49
click at [593, 367] on button "n" at bounding box center [572, 370] width 49 height 49
click at [579, 315] on button "e" at bounding box center [572, 302] width 49 height 49
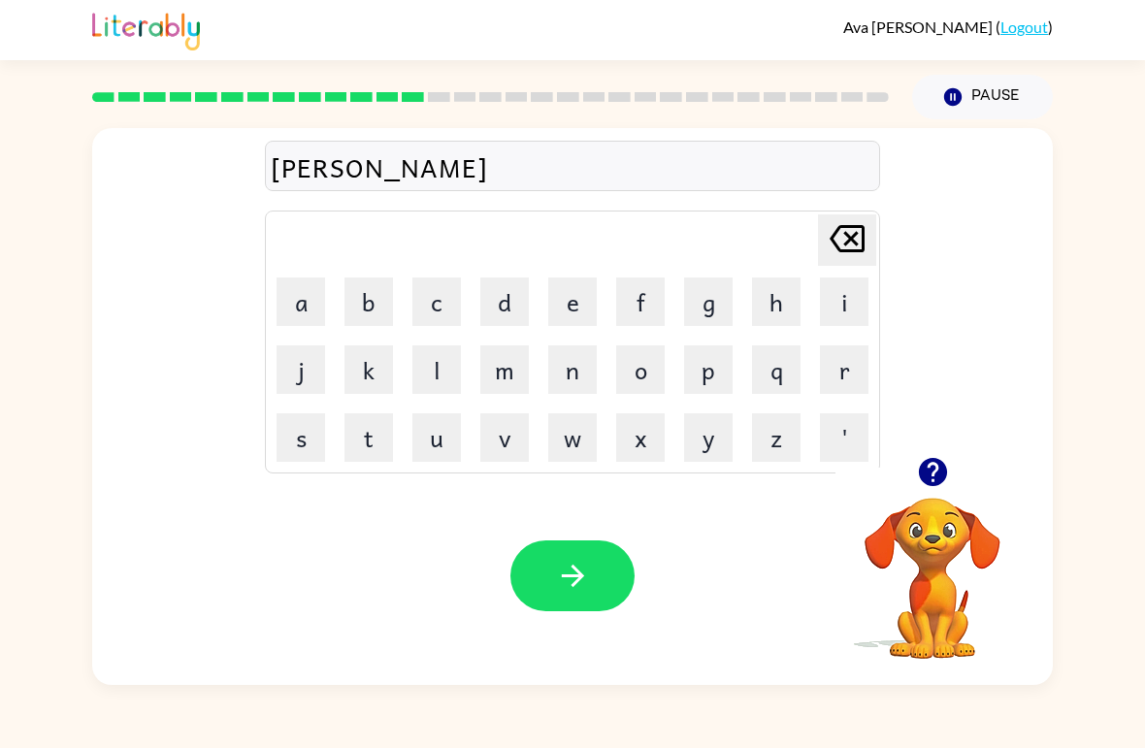
click at [312, 439] on button "s" at bounding box center [301, 438] width 49 height 49
click at [566, 315] on button "e" at bounding box center [572, 302] width 49 height 49
click at [840, 244] on icon "[PERSON_NAME] last character input" at bounding box center [847, 239] width 47 height 47
click at [571, 591] on icon "button" at bounding box center [573, 576] width 34 height 34
click at [940, 477] on icon "button" at bounding box center [932, 472] width 28 height 28
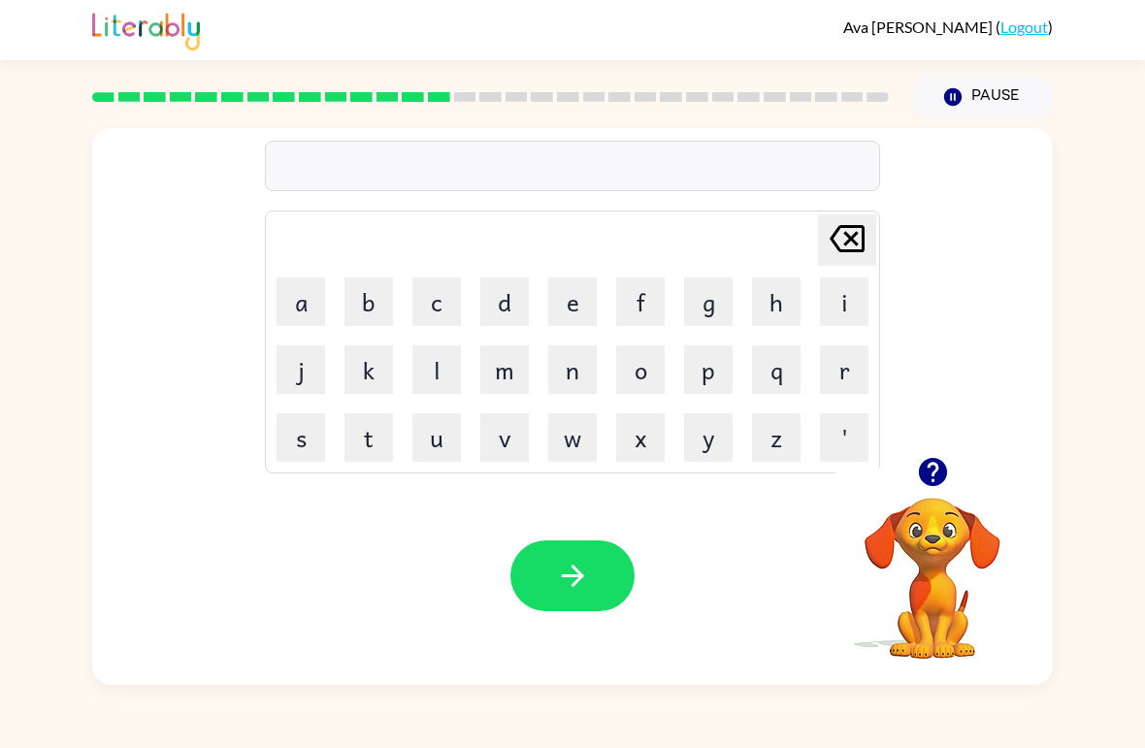
click at [932, 478] on icon "button" at bounding box center [932, 472] width 28 height 28
click at [495, 300] on button "d" at bounding box center [505, 302] width 49 height 49
click at [648, 367] on button "o" at bounding box center [640, 370] width 49 height 49
click at [576, 364] on button "n" at bounding box center [572, 370] width 49 height 49
click at [834, 243] on icon at bounding box center [847, 238] width 35 height 27
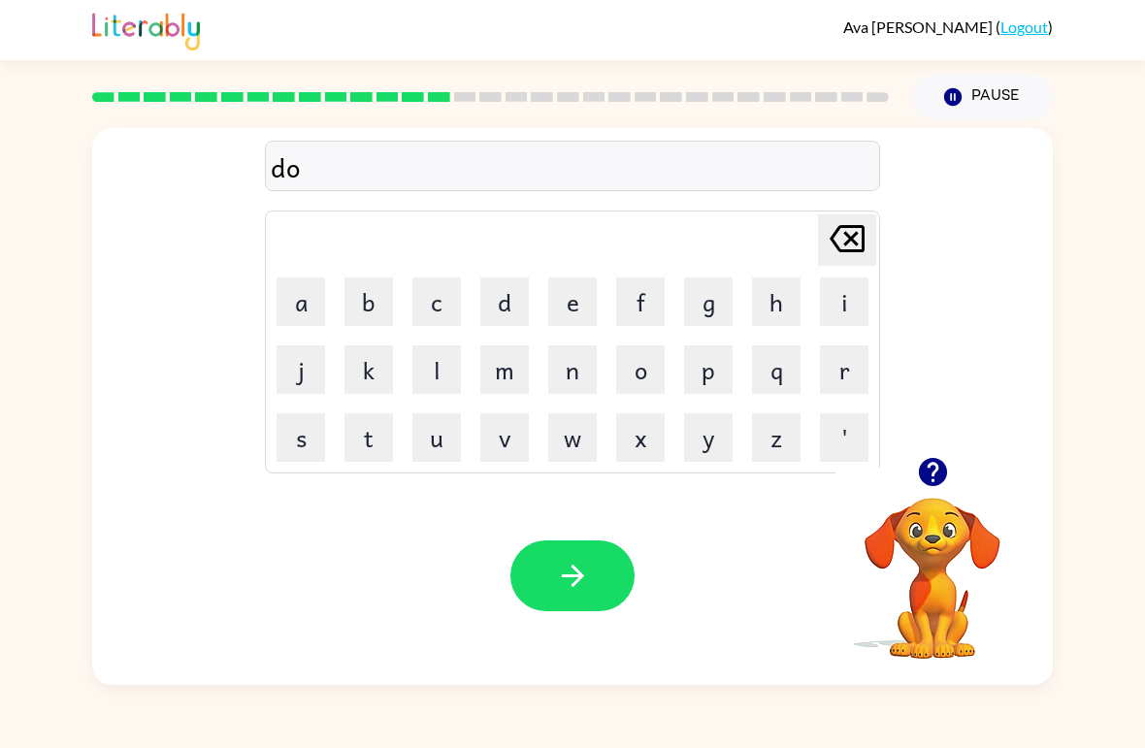
click at [833, 243] on icon at bounding box center [847, 238] width 35 height 27
click at [805, 251] on td "[PERSON_NAME] last character input" at bounding box center [573, 240] width 610 height 53
click at [841, 235] on icon "[PERSON_NAME] last character input" at bounding box center [847, 239] width 47 height 47
click at [389, 298] on button "b" at bounding box center [369, 302] width 49 height 49
click at [659, 353] on button "o" at bounding box center [640, 370] width 49 height 49
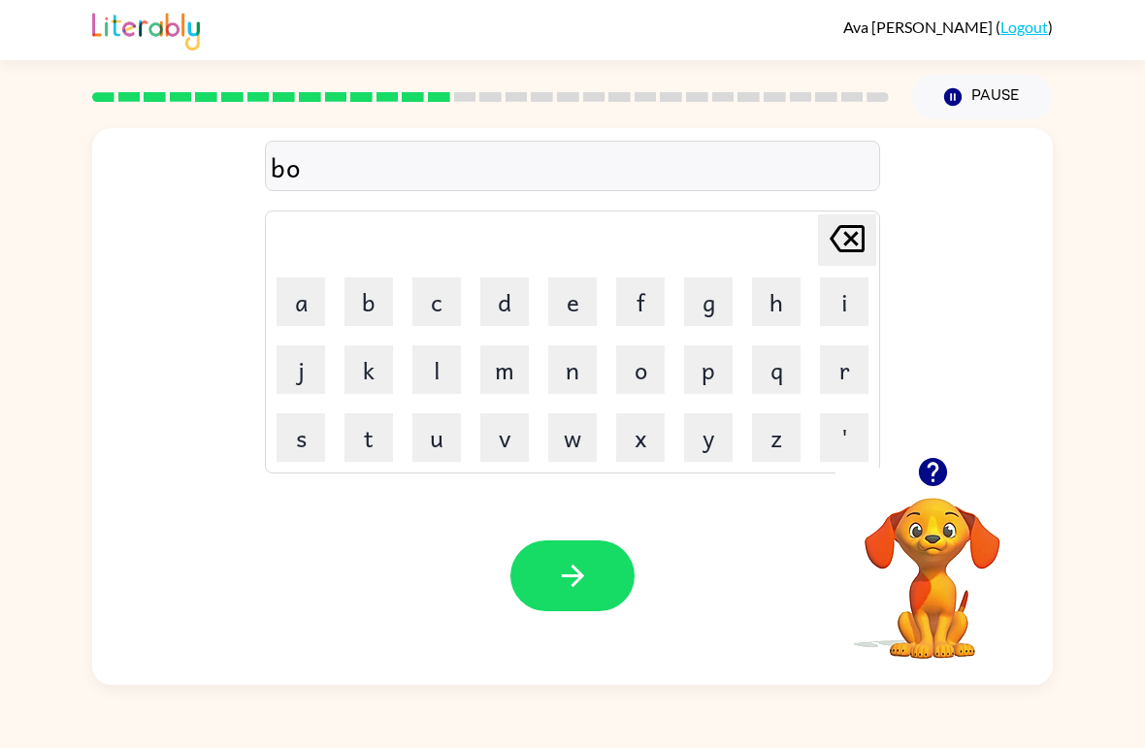
click at [573, 376] on button "n" at bounding box center [572, 370] width 49 height 49
click at [594, 297] on button "e" at bounding box center [572, 302] width 49 height 49
click at [302, 447] on button "s" at bounding box center [301, 438] width 49 height 49
click at [839, 249] on icon at bounding box center [847, 238] width 35 height 27
click at [837, 246] on icon at bounding box center [847, 238] width 35 height 27
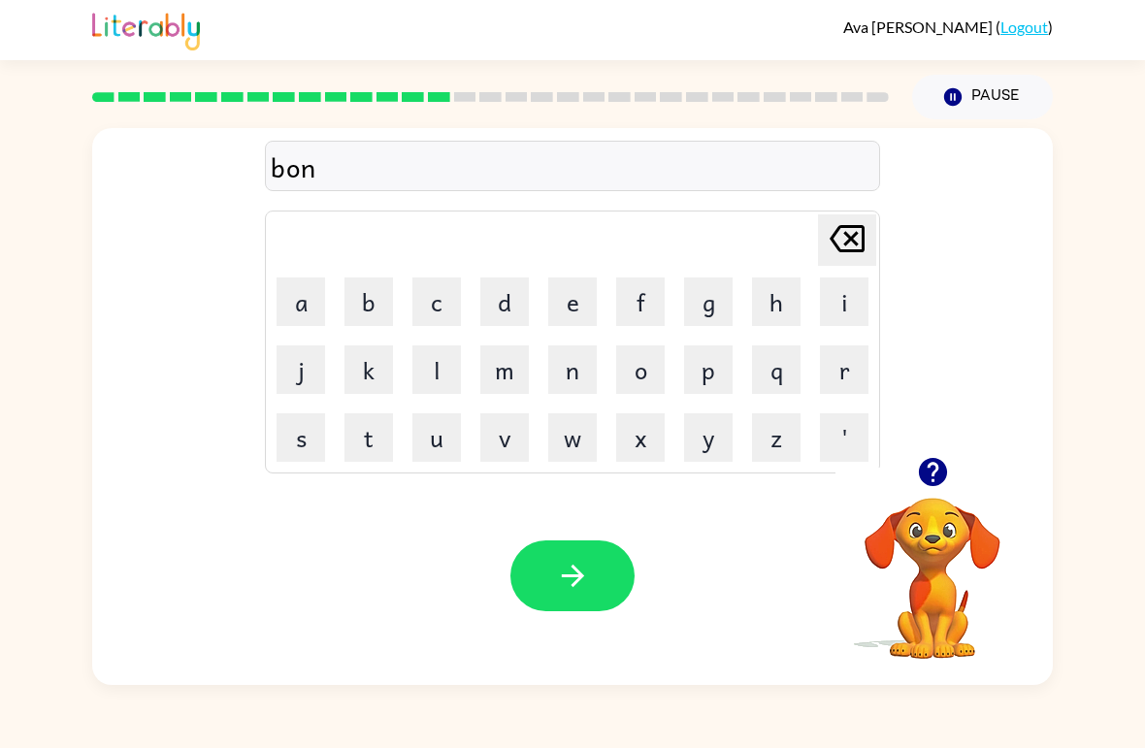
click at [852, 302] on button "i" at bounding box center [844, 302] width 49 height 49
click at [562, 293] on button "e" at bounding box center [572, 302] width 49 height 49
click at [322, 426] on button "s" at bounding box center [301, 438] width 49 height 49
click at [584, 568] on icon "button" at bounding box center [573, 576] width 34 height 34
click at [939, 486] on icon "button" at bounding box center [933, 472] width 34 height 34
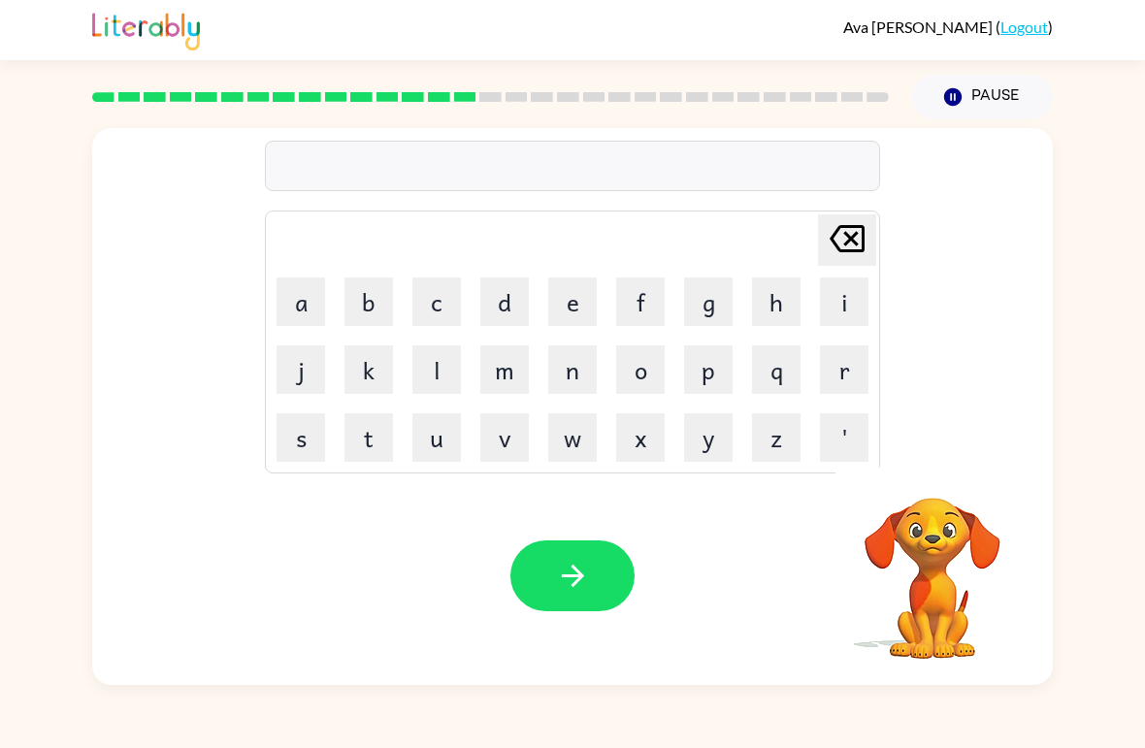
click at [288, 434] on button "s" at bounding box center [301, 438] width 49 height 49
click at [574, 433] on button "w" at bounding box center [572, 438] width 49 height 49
click at [302, 293] on button "a" at bounding box center [301, 302] width 49 height 49
click at [855, 375] on button "r" at bounding box center [844, 370] width 49 height 49
click at [507, 364] on button "m" at bounding box center [505, 370] width 49 height 49
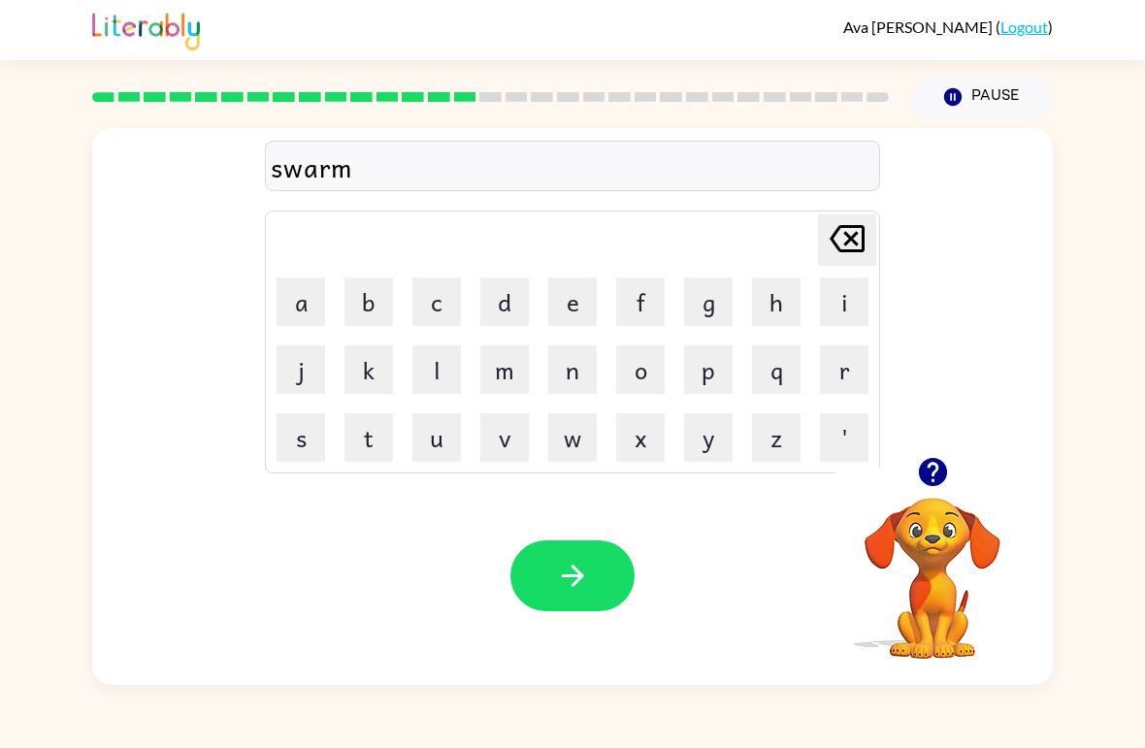
click at [622, 580] on button "button" at bounding box center [573, 576] width 124 height 71
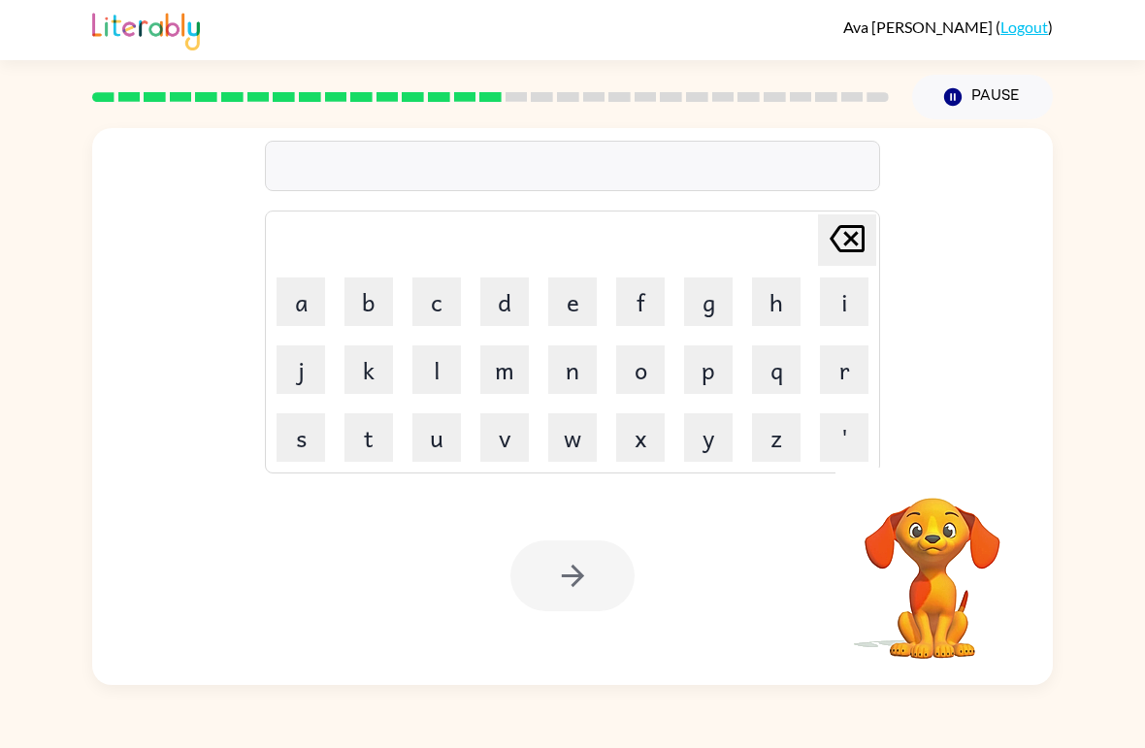
click at [852, 365] on button "r" at bounding box center [844, 370] width 49 height 49
click at [939, 470] on icon "button" at bounding box center [932, 472] width 28 height 28
click at [298, 296] on button "a" at bounding box center [301, 302] width 49 height 49
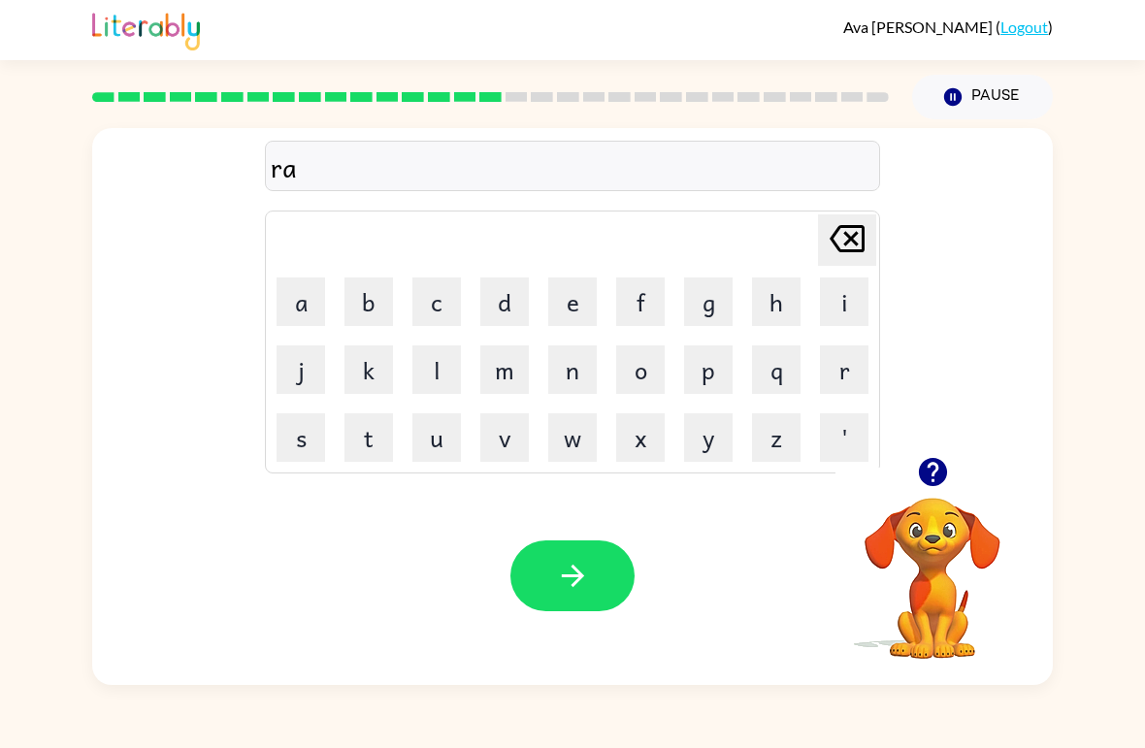
click at [507, 375] on button "m" at bounding box center [505, 370] width 49 height 49
click at [608, 568] on button "button" at bounding box center [573, 576] width 124 height 71
click at [935, 474] on icon "button" at bounding box center [933, 472] width 34 height 34
click at [860, 353] on button "r" at bounding box center [844, 370] width 49 height 49
click at [587, 302] on button "e" at bounding box center [572, 302] width 49 height 49
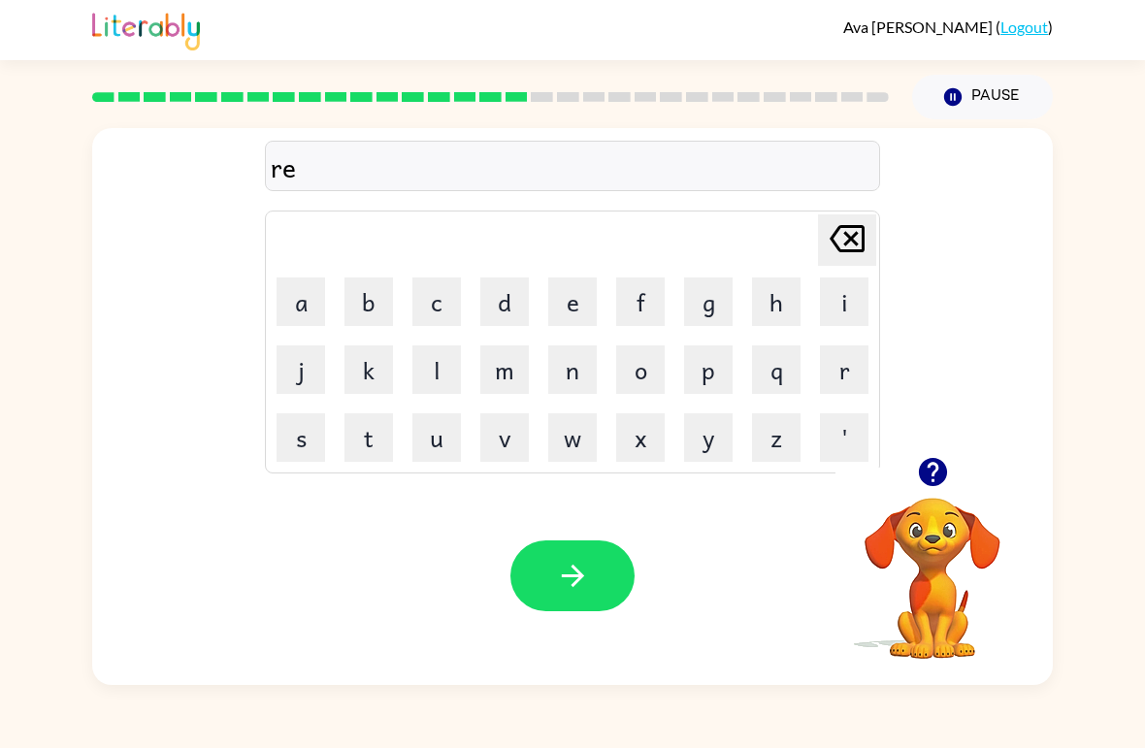
click at [382, 302] on button "b" at bounding box center [369, 302] width 49 height 49
click at [947, 474] on icon "button" at bounding box center [933, 472] width 34 height 34
click at [840, 225] on icon "[PERSON_NAME] last character input" at bounding box center [847, 239] width 47 height 47
click at [840, 224] on icon "[PERSON_NAME] last character input" at bounding box center [847, 239] width 47 height 47
click at [857, 209] on div "r [PERSON_NAME] last character input a b c d e f g h i j k l m n o p q r s t u …" at bounding box center [572, 293] width 615 height 362
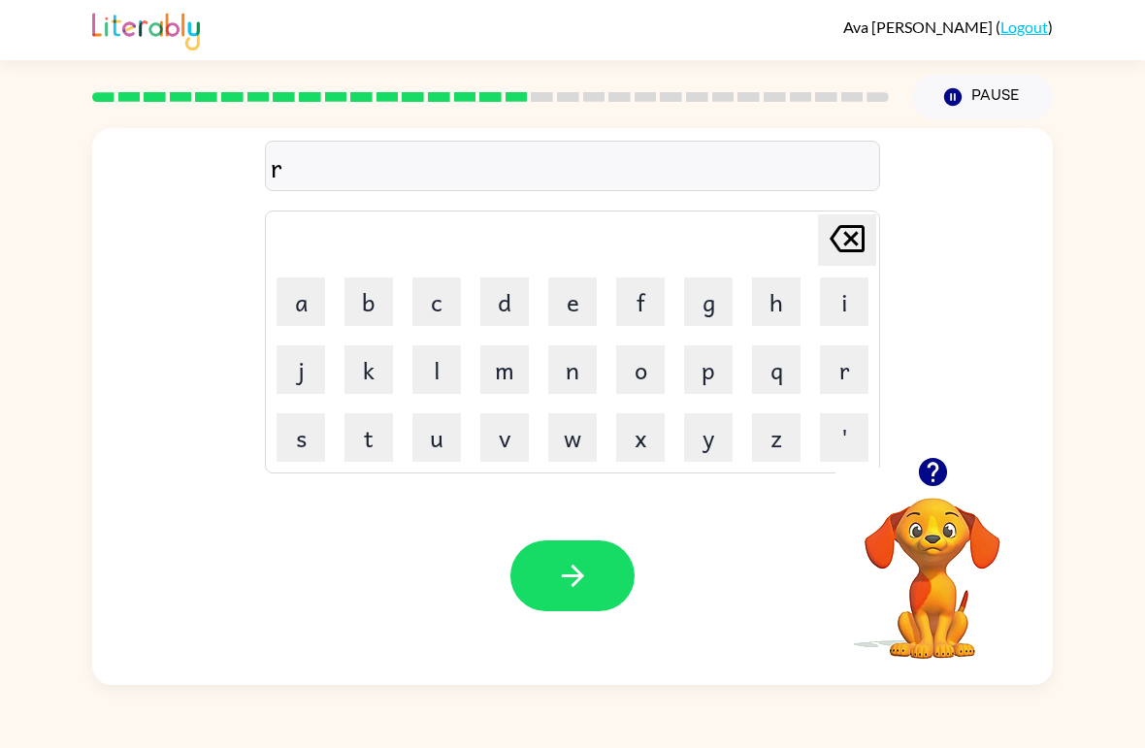
click at [843, 218] on icon "[PERSON_NAME] last character input" at bounding box center [847, 239] width 47 height 47
click at [376, 299] on button "b" at bounding box center [369, 302] width 49 height 49
click at [840, 370] on button "r" at bounding box center [844, 370] width 49 height 49
click at [829, 291] on button "i" at bounding box center [844, 302] width 49 height 49
click at [523, 373] on button "m" at bounding box center [505, 370] width 49 height 49
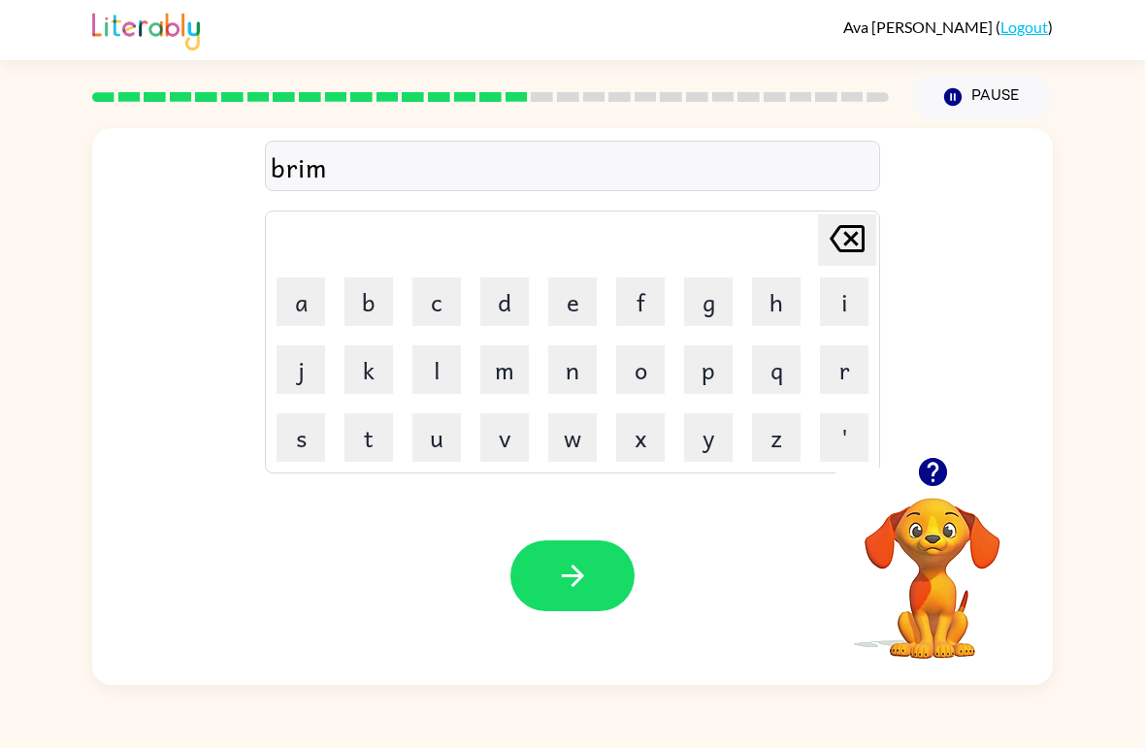
click at [827, 287] on button "i" at bounding box center [844, 302] width 49 height 49
click at [586, 370] on button "n" at bounding box center [572, 370] width 49 height 49
click at [729, 299] on button "g" at bounding box center [708, 302] width 49 height 49
click at [586, 612] on button "button" at bounding box center [573, 576] width 124 height 71
click at [847, 368] on button "r" at bounding box center [844, 370] width 49 height 49
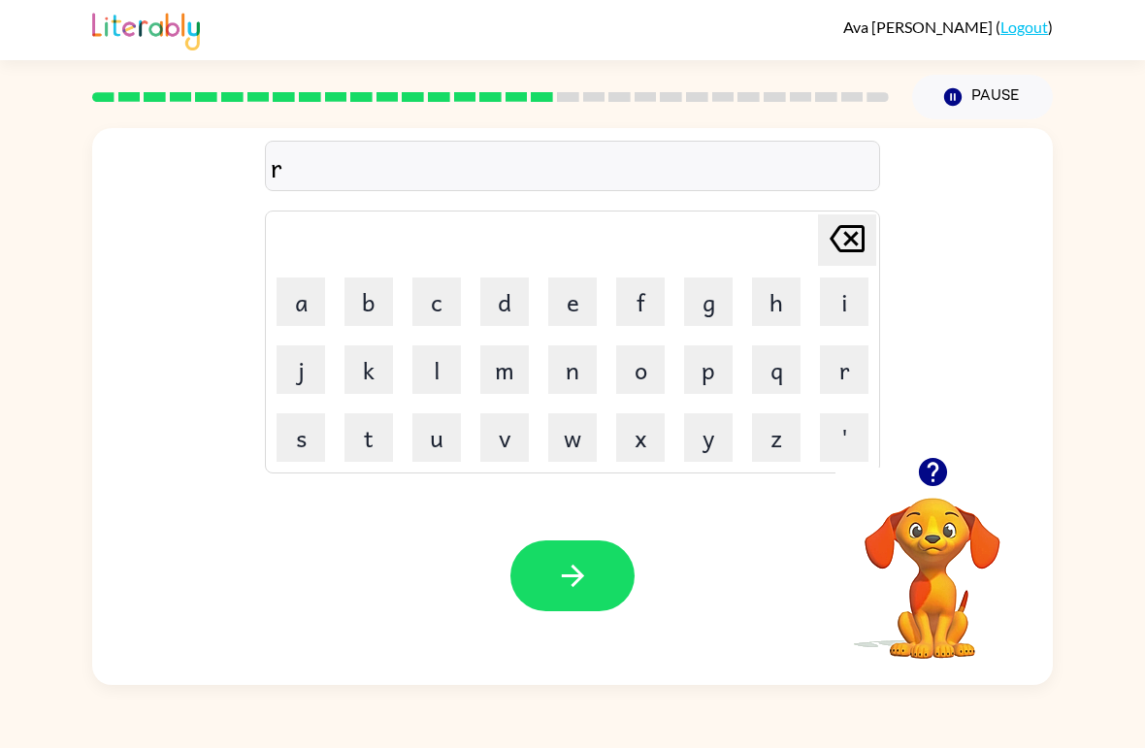
click at [590, 287] on button "e" at bounding box center [572, 302] width 49 height 49
click at [322, 434] on button "s" at bounding box center [301, 438] width 49 height 49
click at [382, 383] on button "k" at bounding box center [369, 370] width 49 height 49
click at [579, 291] on button "e" at bounding box center [572, 302] width 49 height 49
click at [296, 449] on button "s" at bounding box center [301, 438] width 49 height 49
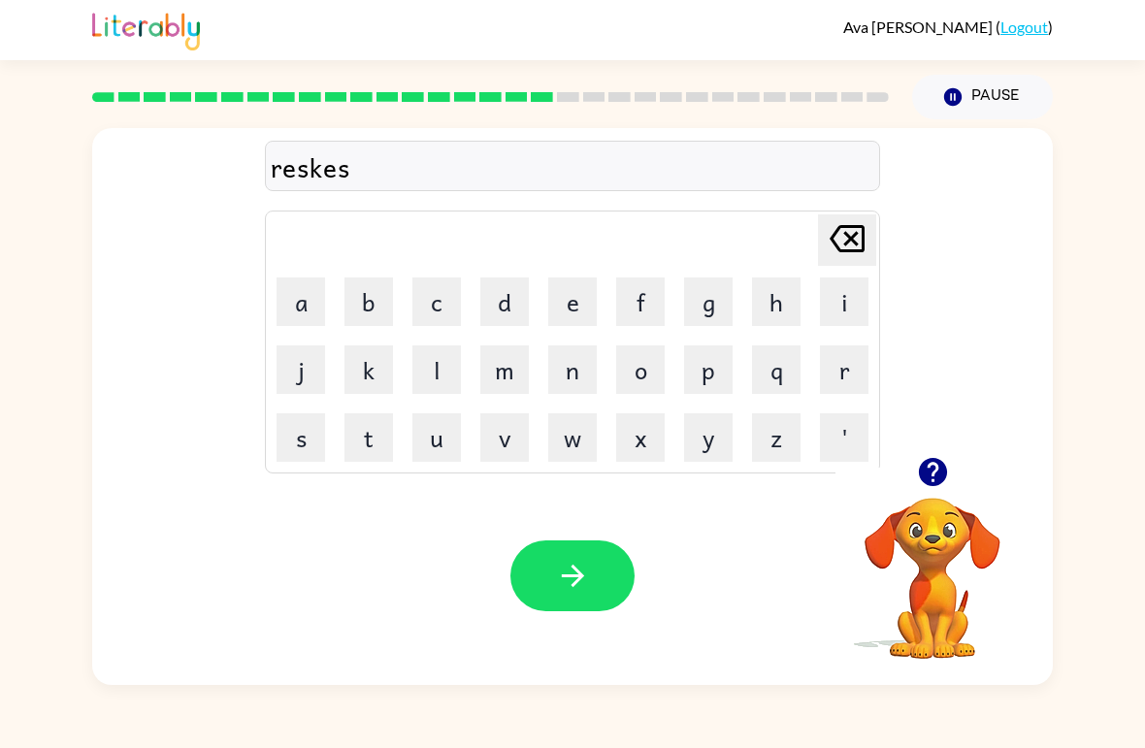
click at [376, 452] on button "t" at bounding box center [369, 438] width 49 height 49
click at [577, 584] on icon "button" at bounding box center [572, 576] width 22 height 22
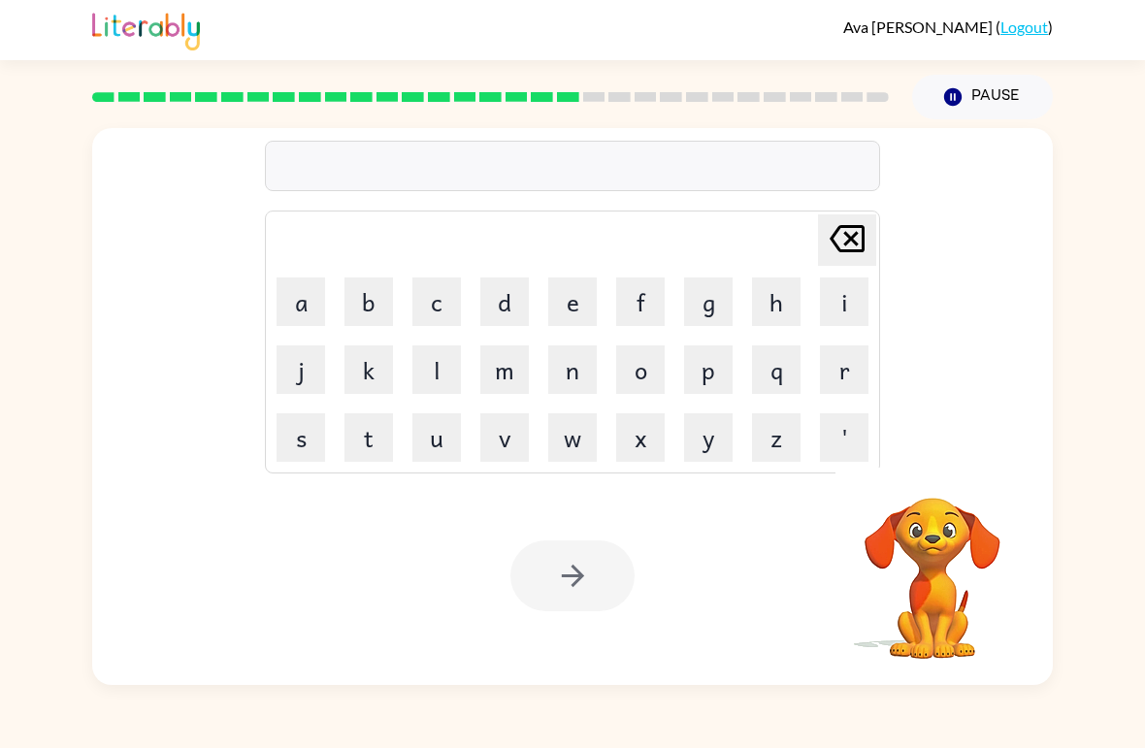
click at [318, 302] on button "a" at bounding box center [301, 302] width 49 height 49
click at [846, 365] on button "r" at bounding box center [844, 370] width 49 height 49
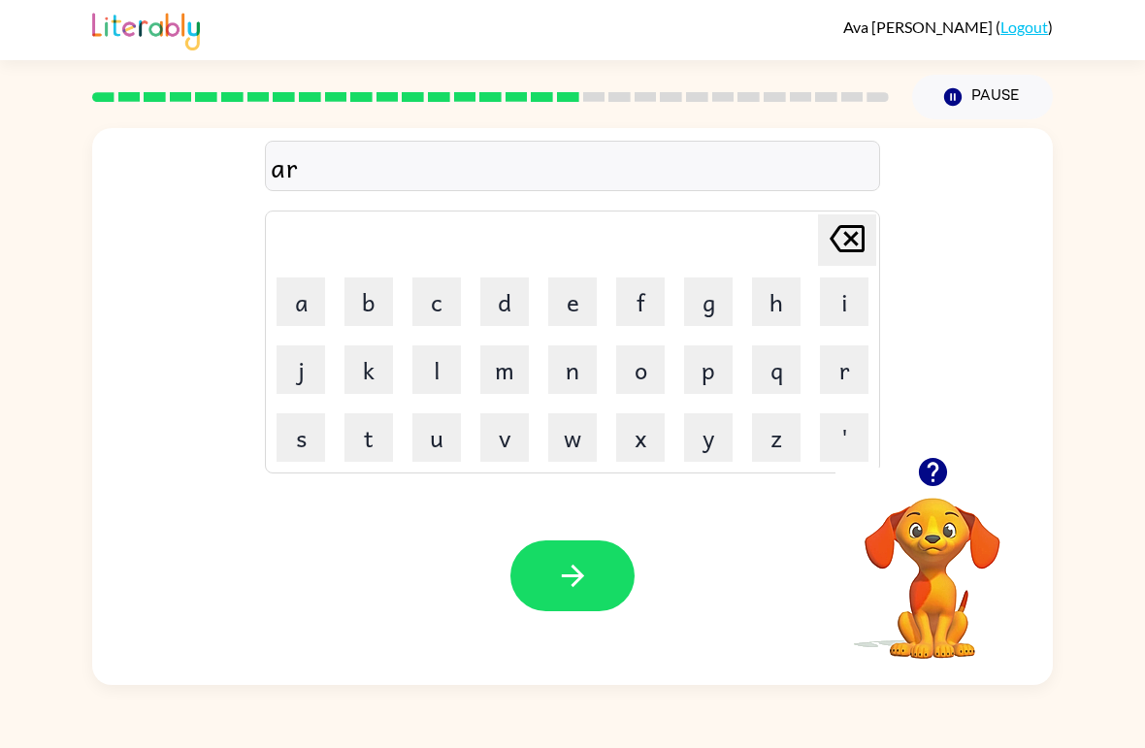
click at [452, 312] on button "c" at bounding box center [437, 302] width 49 height 49
click at [769, 308] on button "h" at bounding box center [776, 302] width 49 height 49
click at [580, 435] on button "w" at bounding box center [572, 438] width 49 height 49
click at [316, 304] on button "a" at bounding box center [301, 302] width 49 height 49
click at [709, 426] on button "y" at bounding box center [708, 438] width 49 height 49
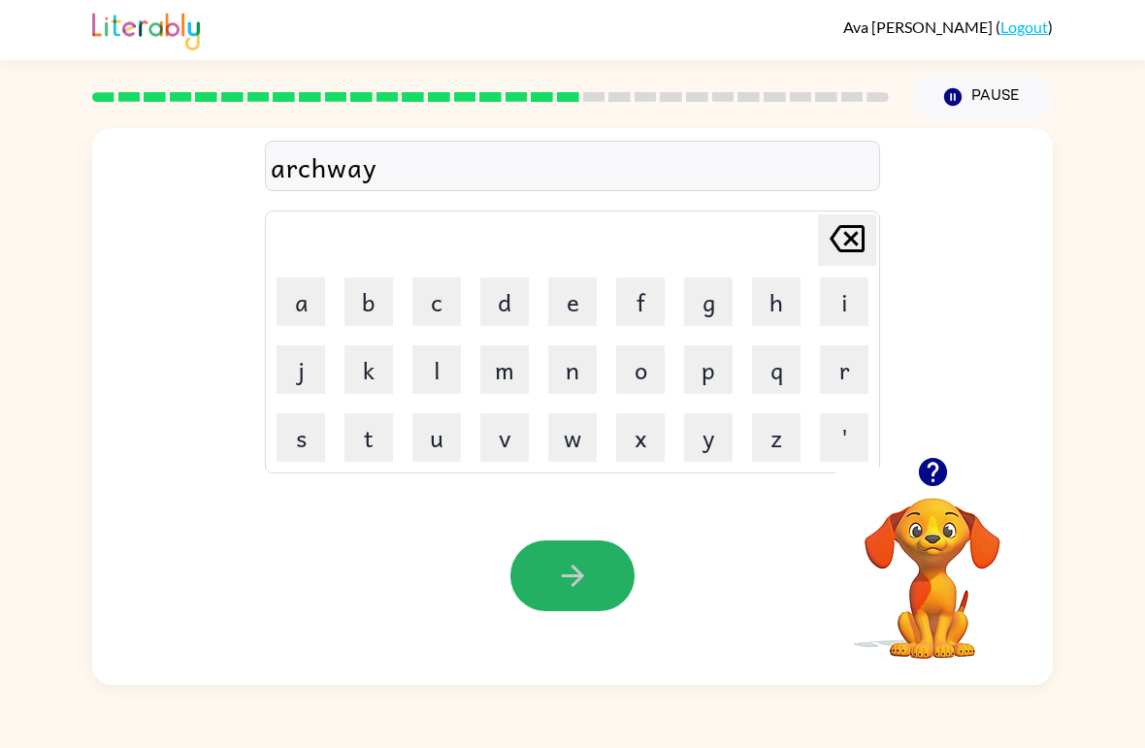
click at [565, 549] on button "button" at bounding box center [573, 576] width 124 height 71
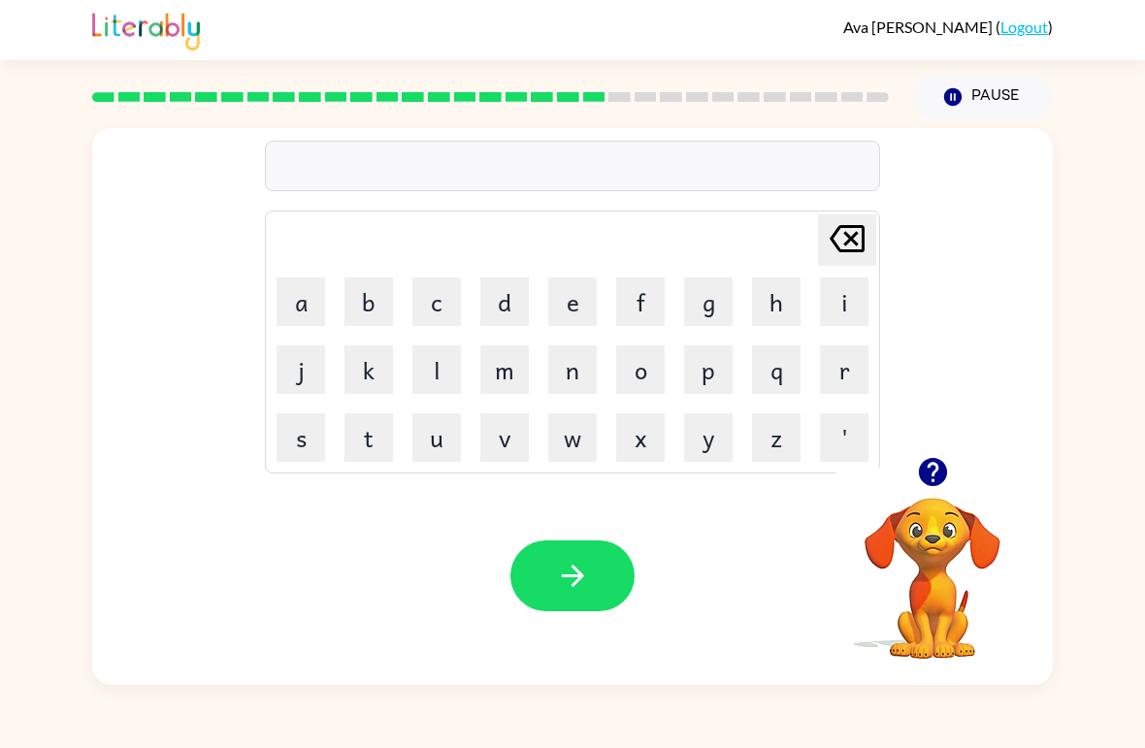
click at [639, 314] on button "f" at bounding box center [640, 302] width 49 height 49
click at [588, 431] on button "w" at bounding box center [572, 438] width 49 height 49
click at [859, 234] on icon "[PERSON_NAME] last character input" at bounding box center [847, 239] width 47 height 47
click at [310, 312] on button "a" at bounding box center [301, 302] width 49 height 49
click at [447, 376] on button "l" at bounding box center [437, 370] width 49 height 49
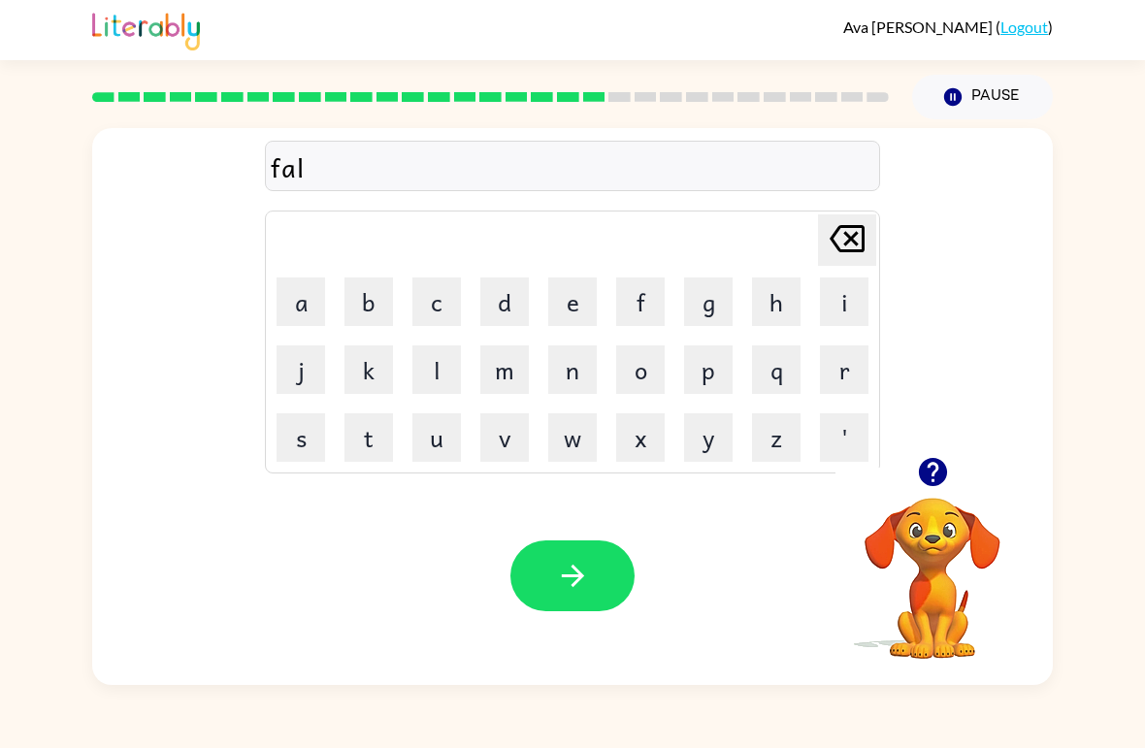
click at [581, 435] on button "w" at bounding box center [572, 438] width 49 height 49
click at [841, 235] on icon "[PERSON_NAME] last character input" at bounding box center [847, 239] width 47 height 47
click at [580, 443] on button "w" at bounding box center [572, 438] width 49 height 49
click at [652, 363] on button "o" at bounding box center [640, 370] width 49 height 49
click at [841, 235] on icon "[PERSON_NAME] last character input" at bounding box center [847, 239] width 47 height 47
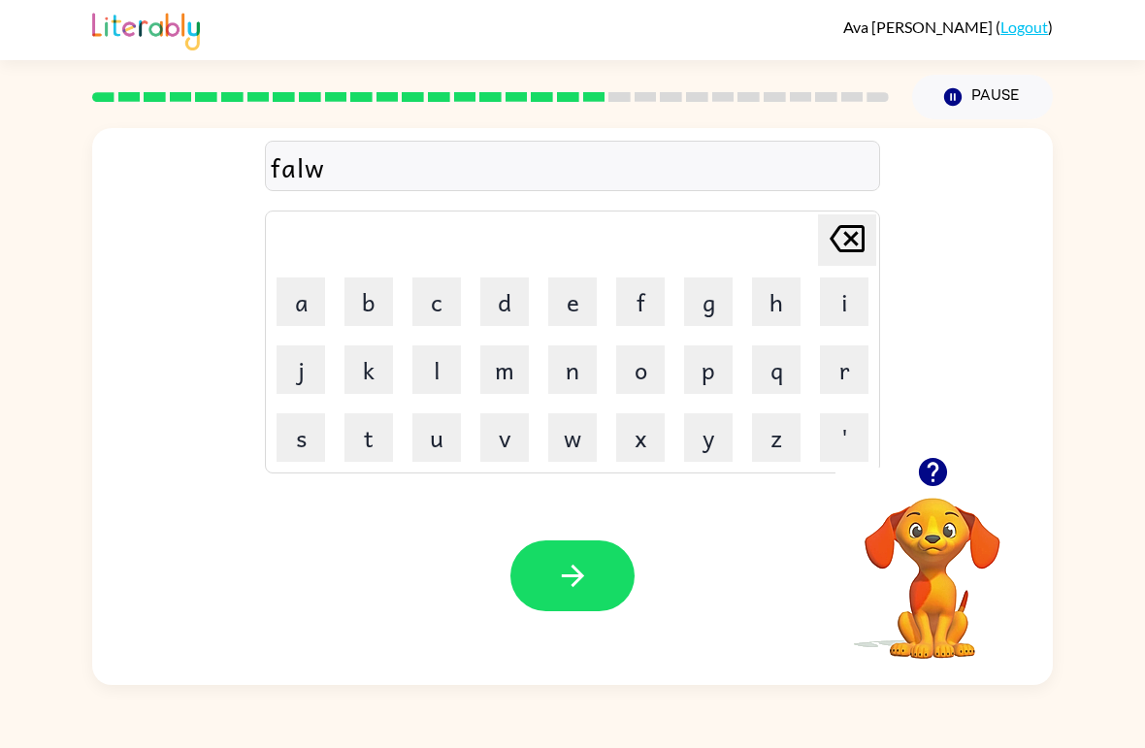
click at [841, 234] on icon "[PERSON_NAME] last character input" at bounding box center [847, 239] width 47 height 47
click at [861, 217] on icon "[PERSON_NAME] last character input" at bounding box center [847, 239] width 47 height 47
click at [862, 221] on icon "[PERSON_NAME] last character input" at bounding box center [847, 239] width 47 height 47
click at [564, 429] on button "w" at bounding box center [572, 438] width 49 height 49
click at [285, 315] on button "a" at bounding box center [301, 302] width 49 height 49
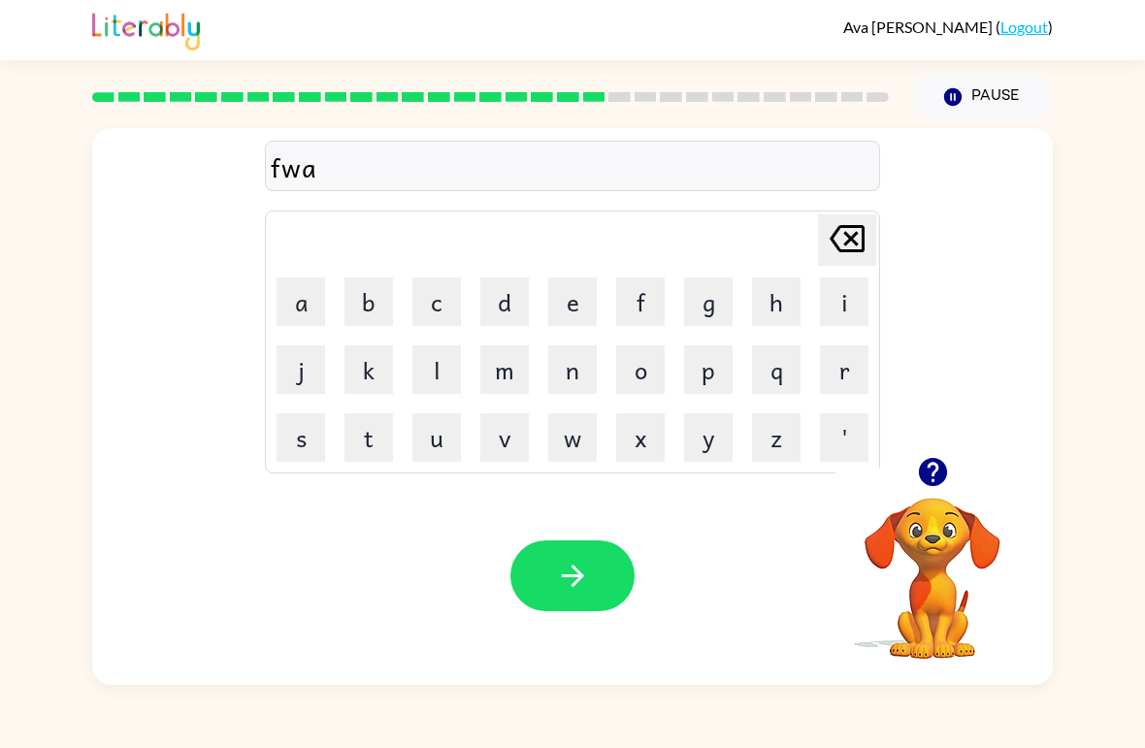
click at [953, 470] on button "button" at bounding box center [934, 473] width 50 height 50
click at [853, 233] on icon "[PERSON_NAME] last character input" at bounding box center [847, 239] width 47 height 47
click at [858, 223] on icon "[PERSON_NAME] last character input" at bounding box center [847, 239] width 47 height 47
click at [292, 305] on button "a" at bounding box center [301, 302] width 49 height 49
click at [451, 347] on button "l" at bounding box center [437, 370] width 49 height 49
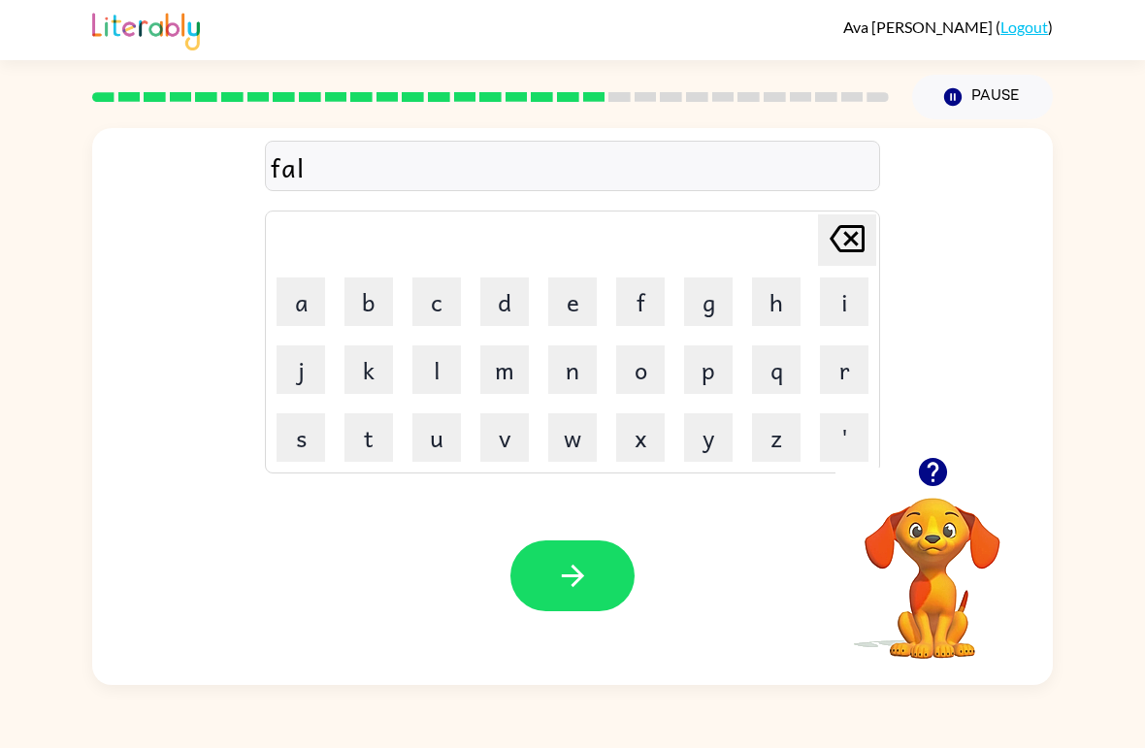
click at [579, 445] on button "w" at bounding box center [572, 438] width 49 height 49
click at [634, 373] on button "o" at bounding box center [640, 370] width 49 height 49
click at [514, 291] on button "d" at bounding box center [505, 302] width 49 height 49
click at [616, 577] on button "button" at bounding box center [573, 576] width 124 height 71
